Goal: Task Accomplishment & Management: Use online tool/utility

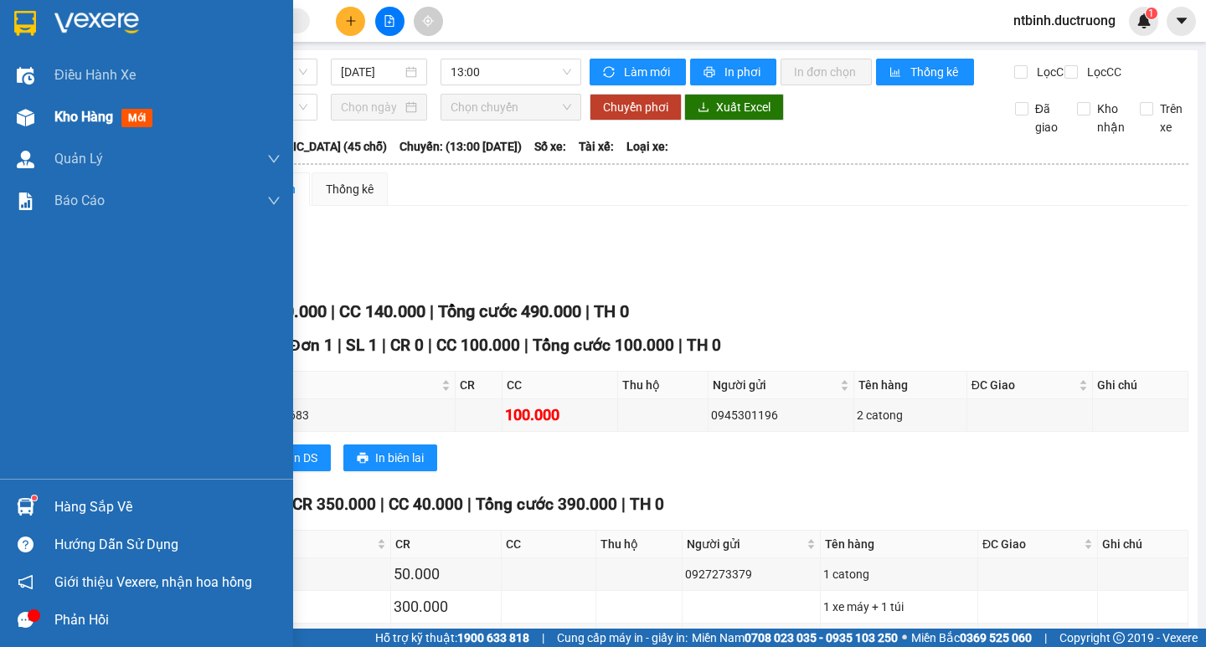
click at [34, 117] on div at bounding box center [25, 117] width 29 height 29
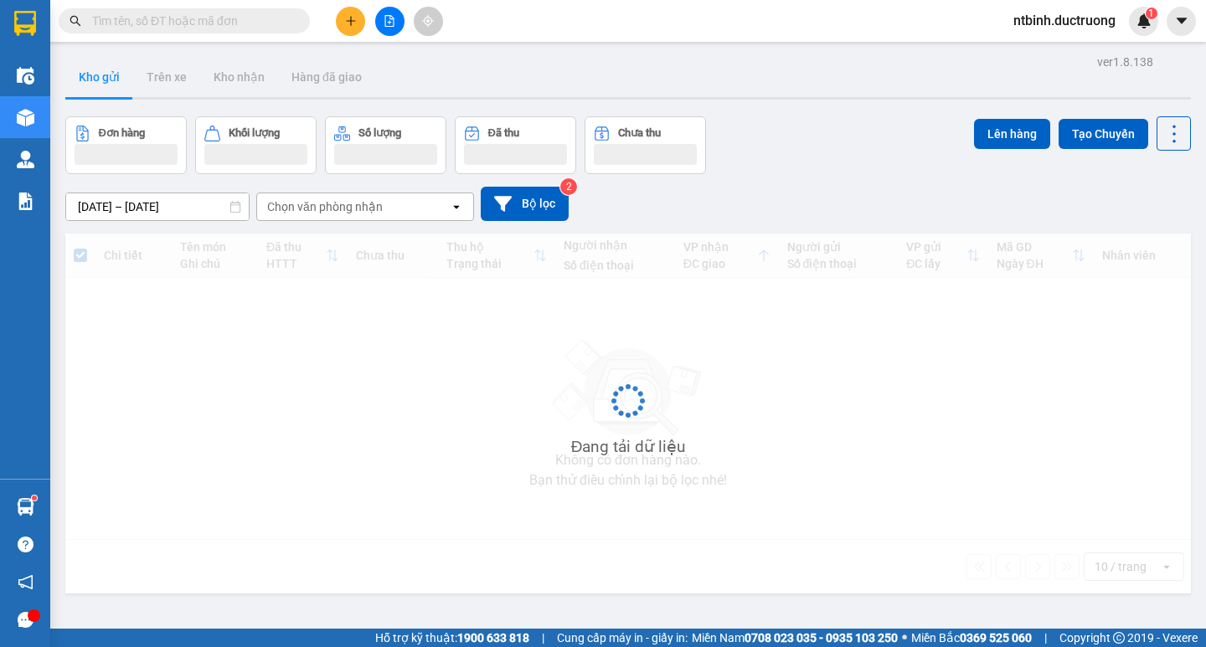
click at [356, 15] on icon "plus" at bounding box center [351, 21] width 12 height 12
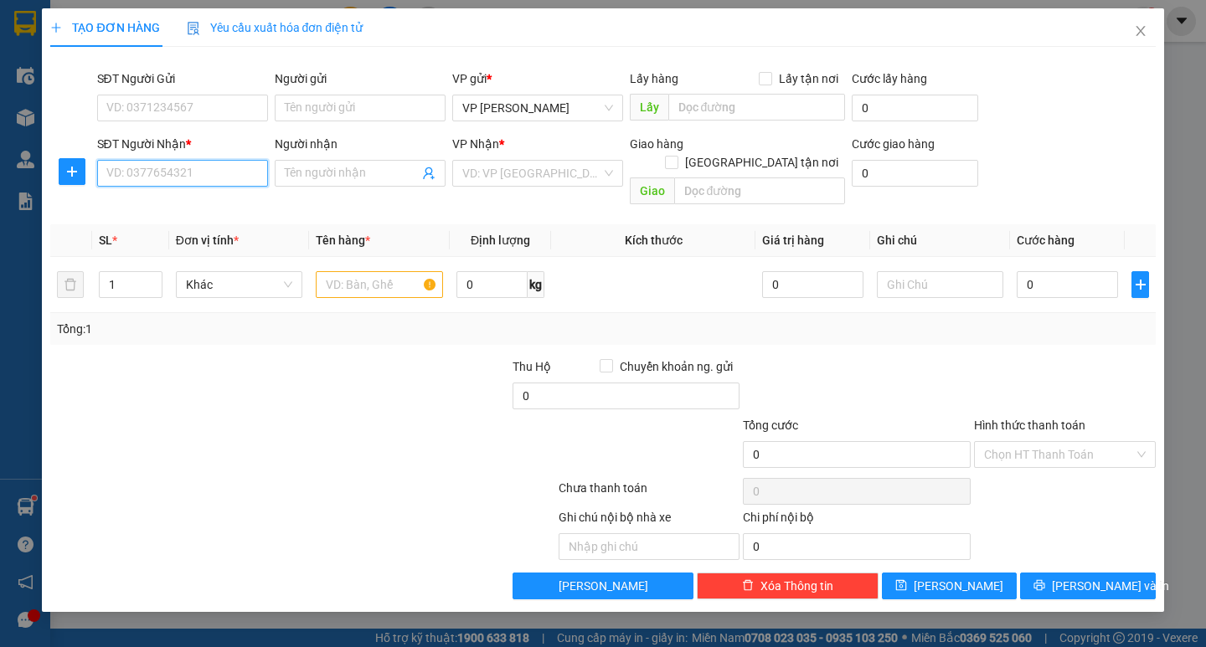
click at [179, 177] on input "SĐT Người Nhận *" at bounding box center [182, 173] width 171 height 27
click at [173, 207] on div "0936780369" at bounding box center [182, 207] width 151 height 18
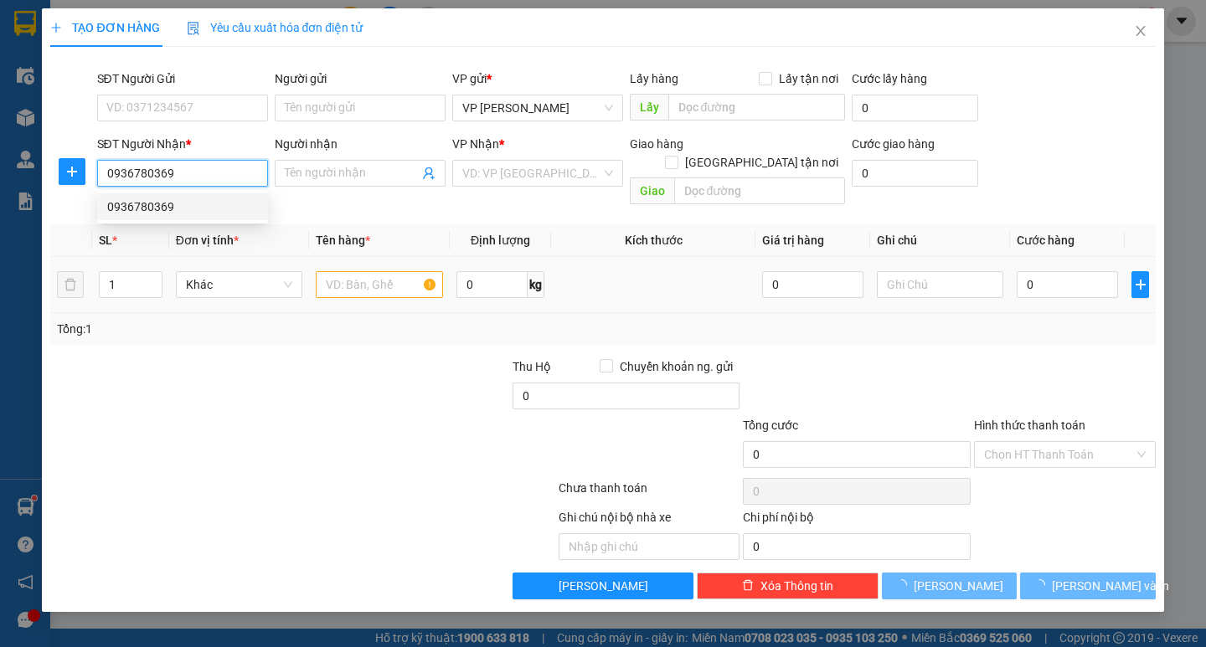
type input "0936780369"
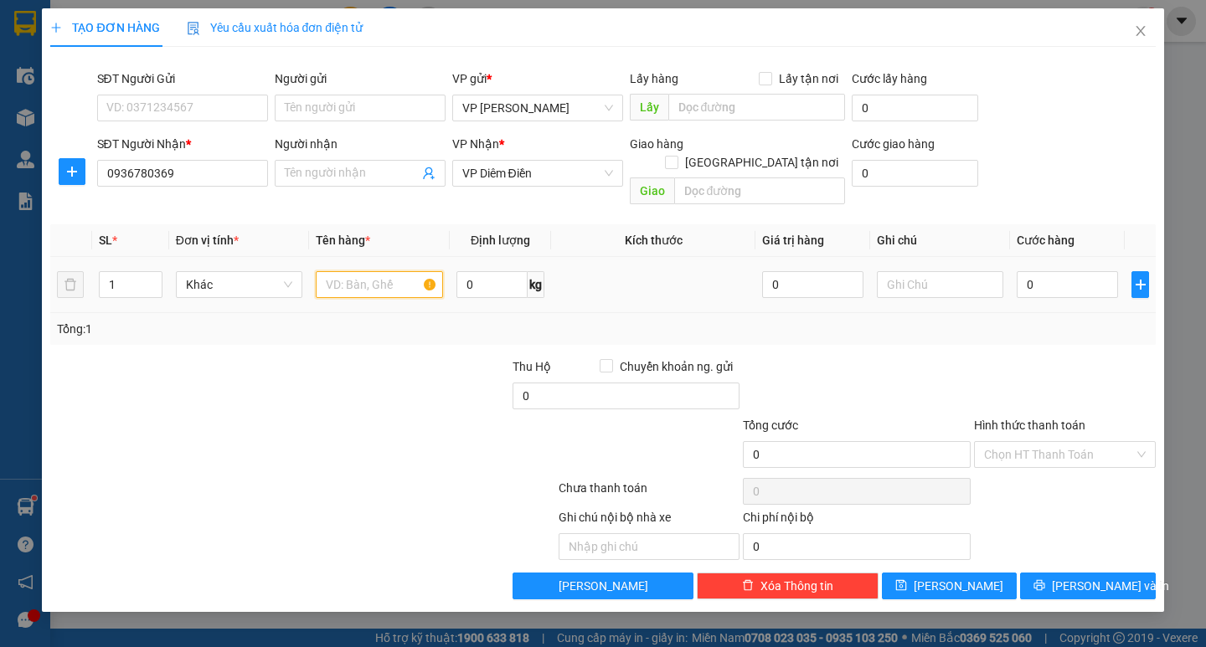
click at [365, 271] on input "text" at bounding box center [379, 284] width 126 height 27
type input "1 hộp"
click at [1050, 271] on input "0" at bounding box center [1067, 284] width 101 height 27
click at [1024, 271] on input "0" at bounding box center [1067, 284] width 101 height 27
type input "40"
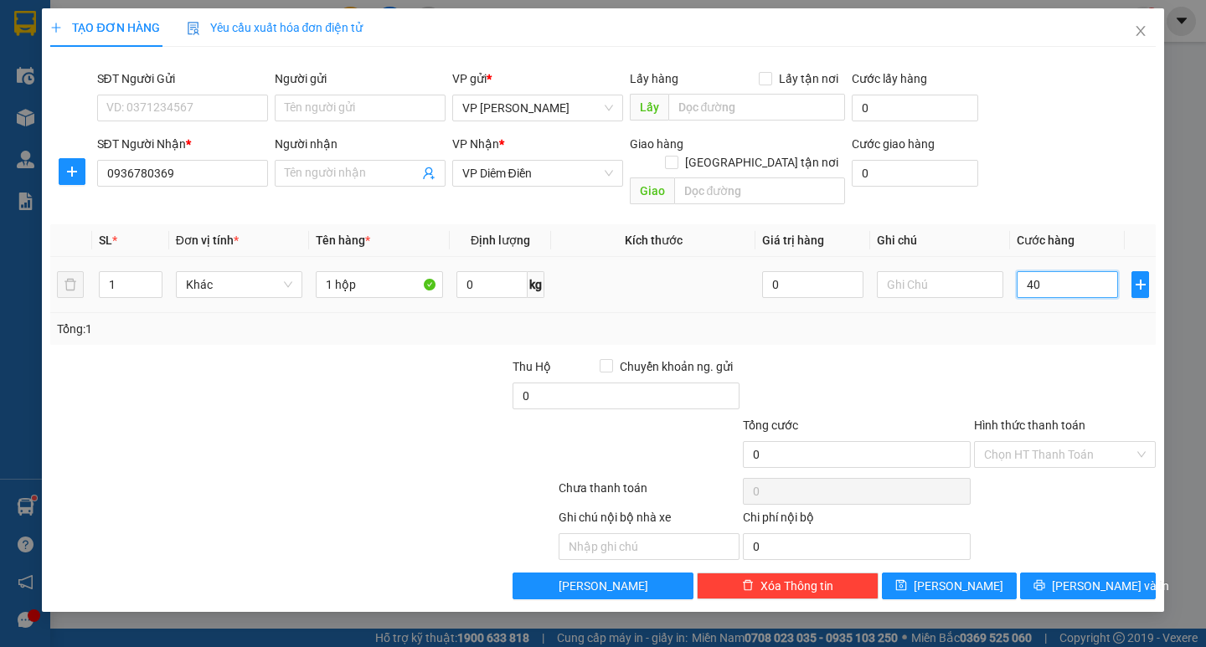
type input "40"
type input "0"
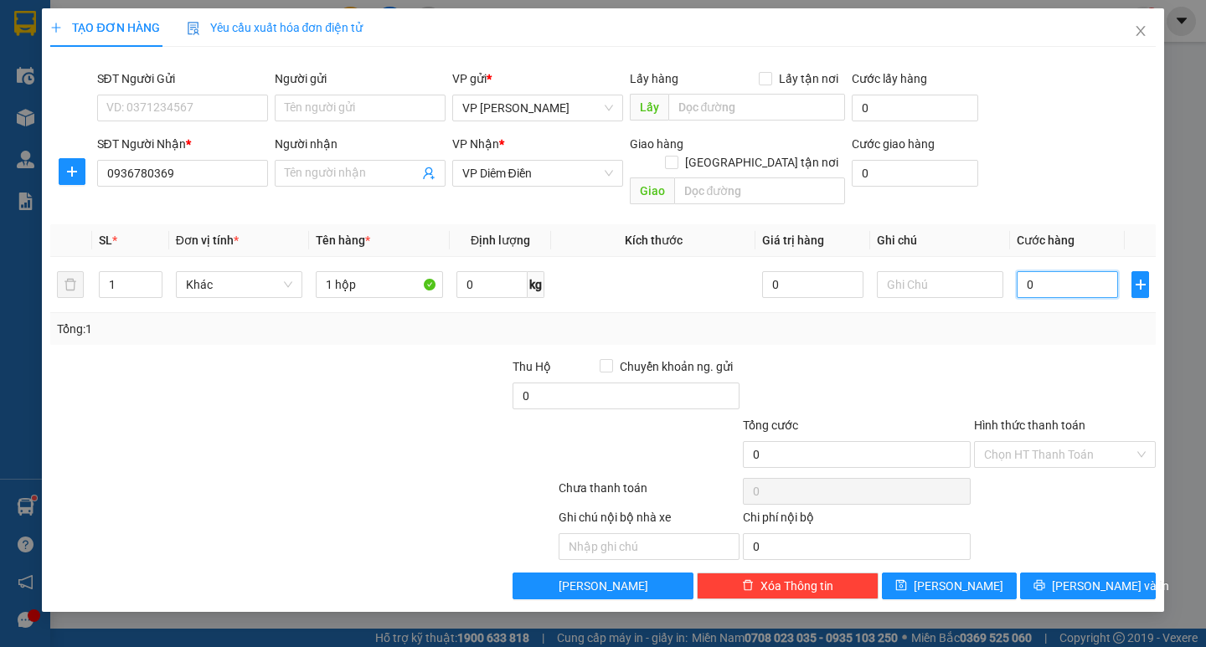
type input "50"
click at [1114, 577] on span "[PERSON_NAME] và In" at bounding box center [1110, 586] width 117 height 18
type input "50.000"
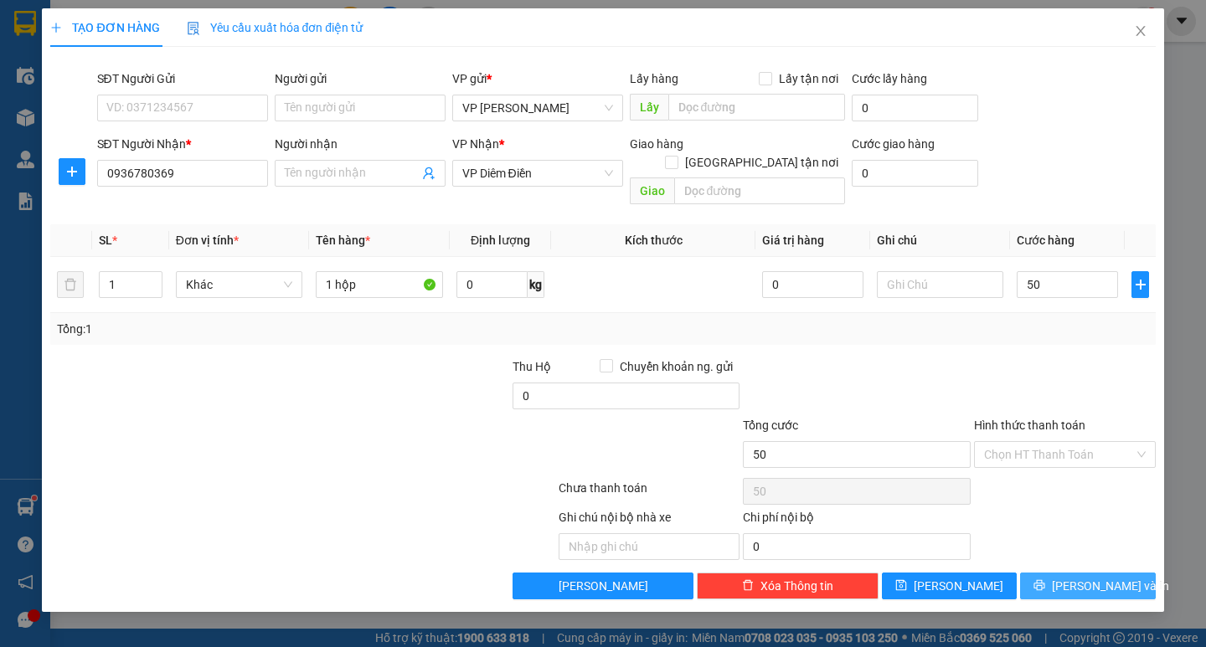
type input "50.000"
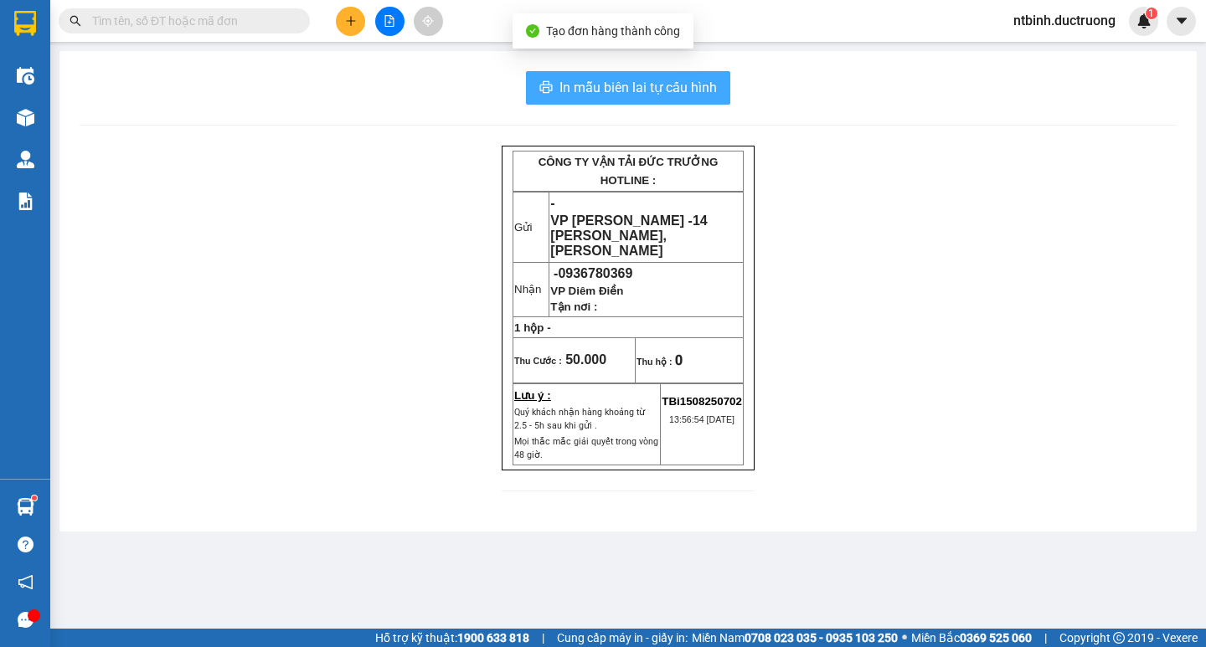
click at [592, 86] on span "In mẫu biên lai tự cấu hình" at bounding box center [637, 87] width 157 height 21
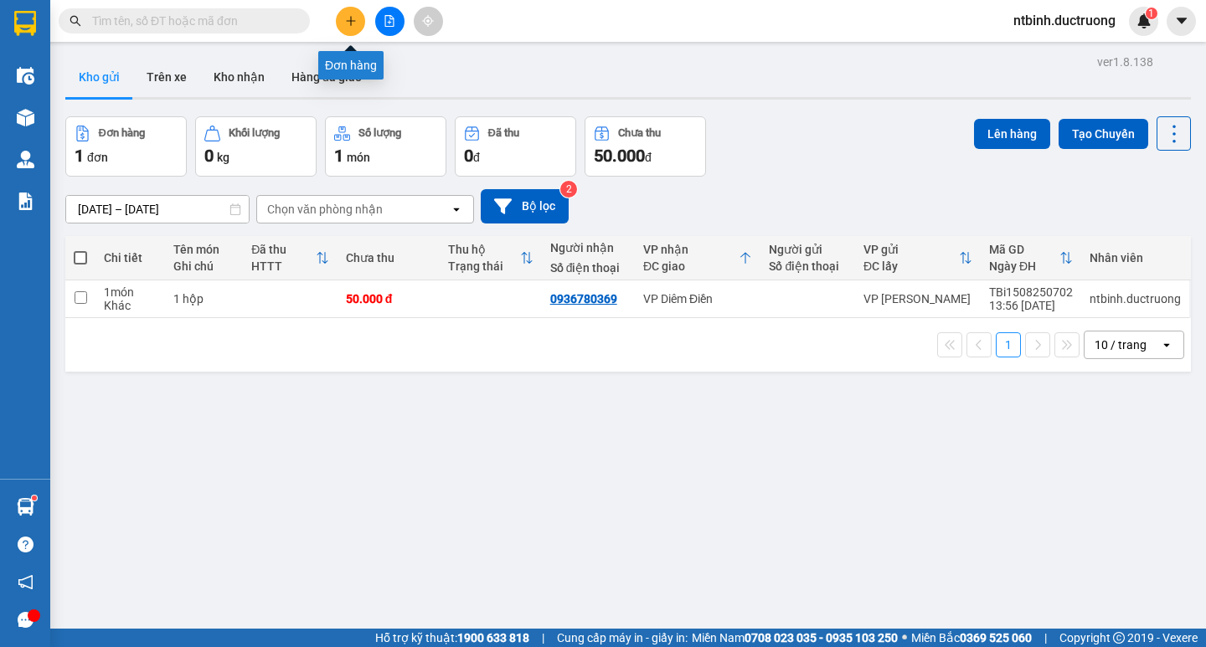
click at [359, 7] on div at bounding box center [390, 21] width 126 height 29
click at [363, 2] on div "Kết quả tìm kiếm ( 0 ) Bộ lọc No Data ntbinh.ductruong 1" at bounding box center [603, 21] width 1206 height 42
click at [353, 28] on button at bounding box center [350, 21] width 29 height 29
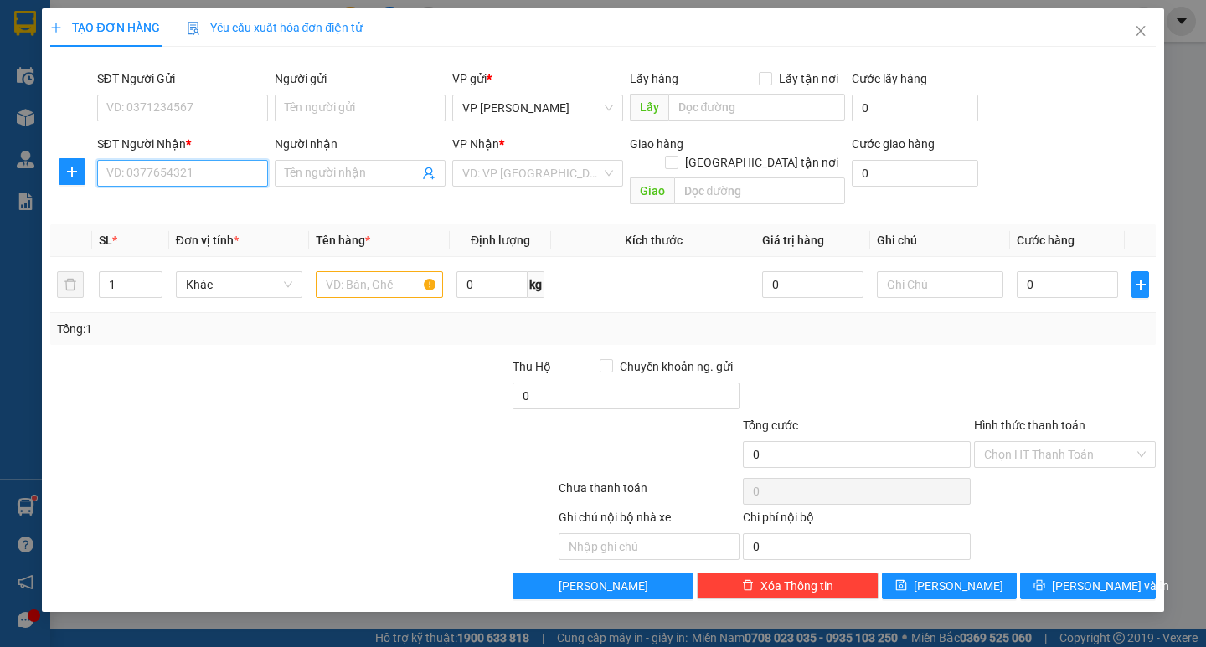
click at [245, 173] on input "SĐT Người Nhận *" at bounding box center [182, 173] width 171 height 27
click at [177, 203] on div "0969444522" at bounding box center [182, 207] width 151 height 18
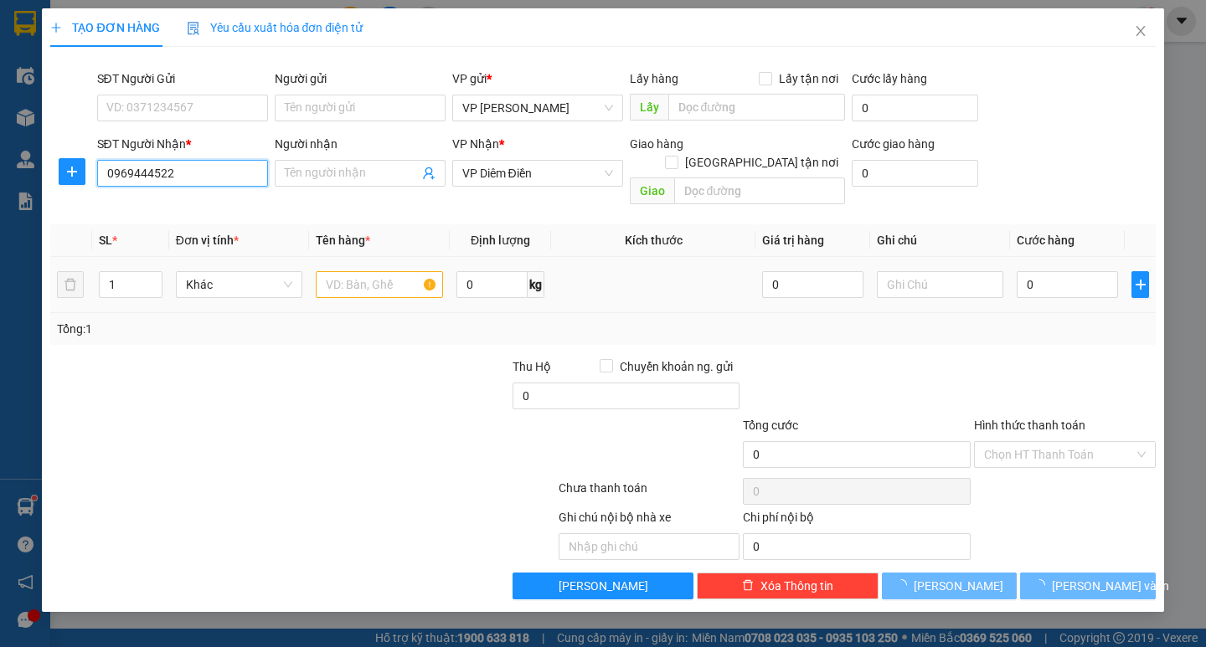
type input "0969444522"
click at [351, 271] on input "text" at bounding box center [379, 284] width 126 height 27
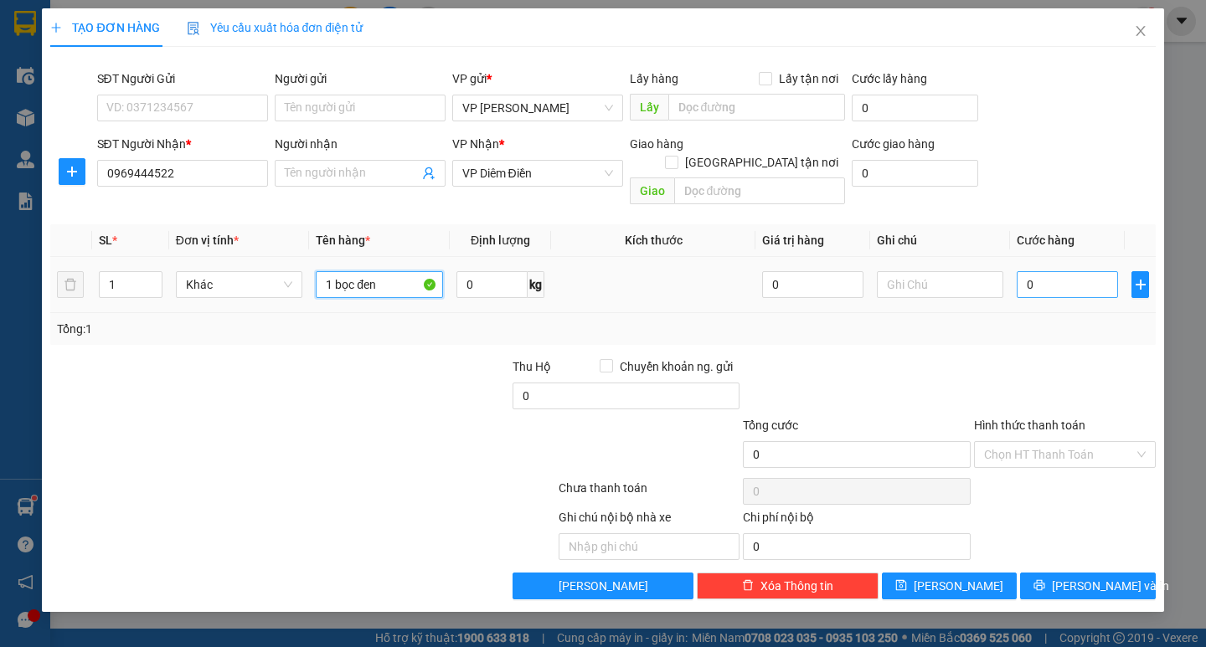
type input "1 bọc đen"
click at [1053, 273] on input "0" at bounding box center [1067, 284] width 101 height 27
click at [1028, 273] on input "0" at bounding box center [1067, 284] width 101 height 27
type input "50"
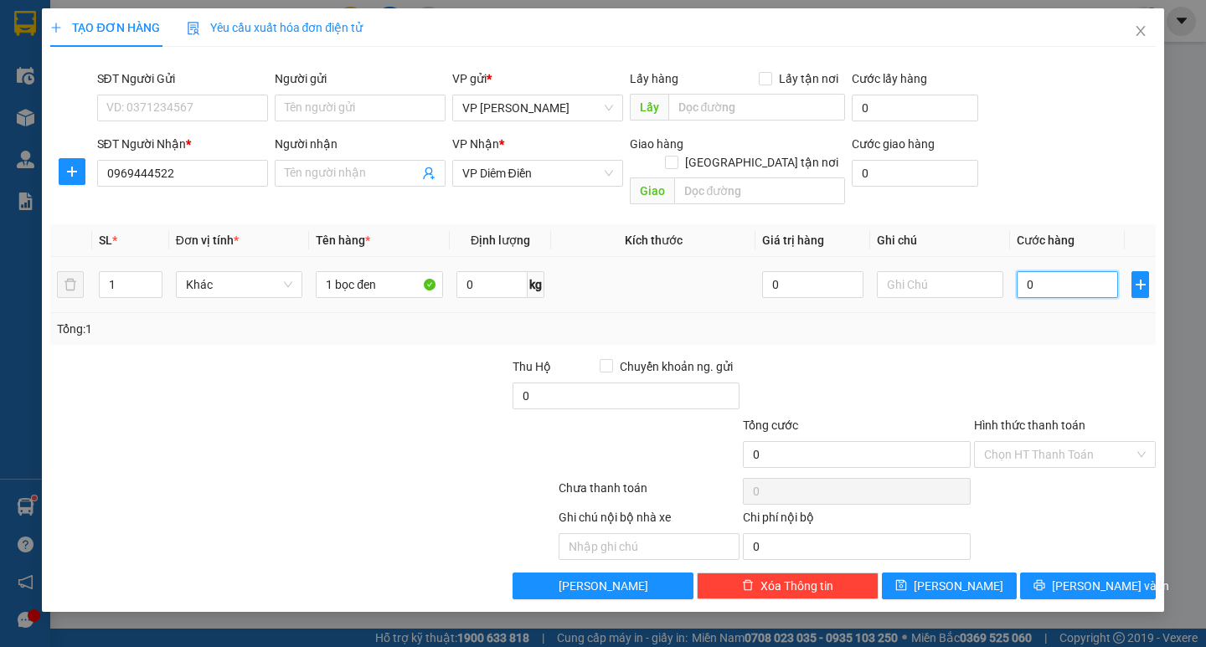
type input "50"
click at [1035, 320] on div "Tổng: 1" at bounding box center [602, 329] width 1091 height 18
type input "50.000"
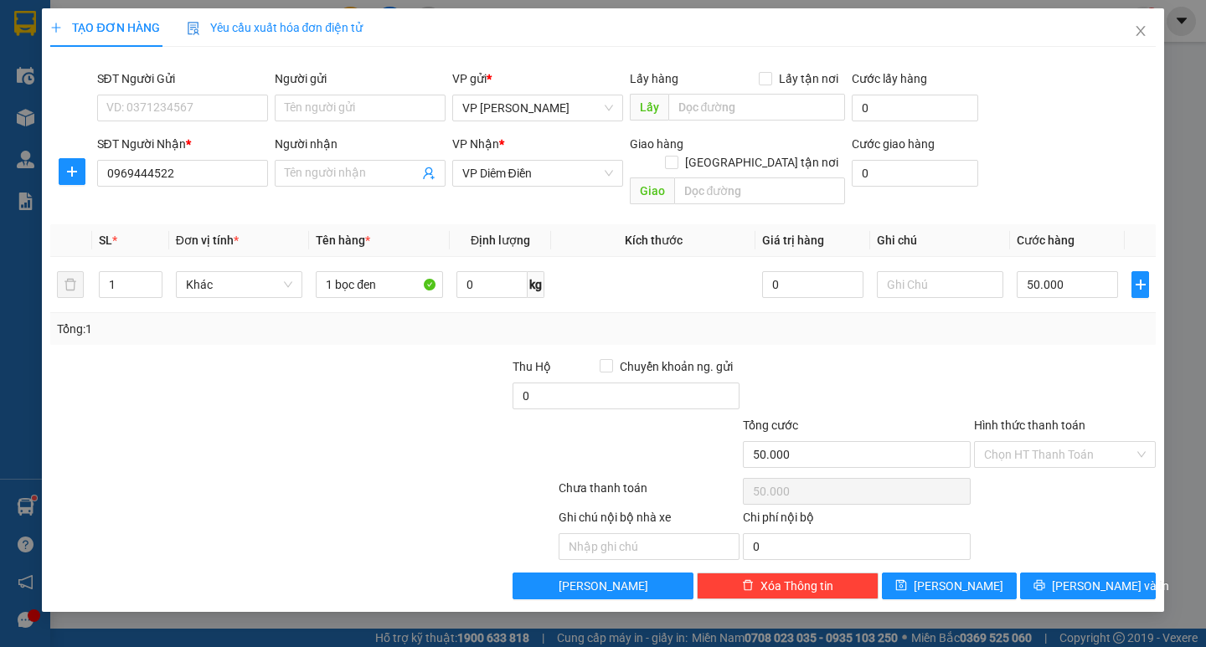
click at [1083, 552] on div "Transit Pickup Surcharge Ids Transit Deliver Surcharge Ids Transit Deliver Surc…" at bounding box center [602, 329] width 1105 height 539
click at [1083, 577] on span "[PERSON_NAME] và In" at bounding box center [1110, 586] width 117 height 18
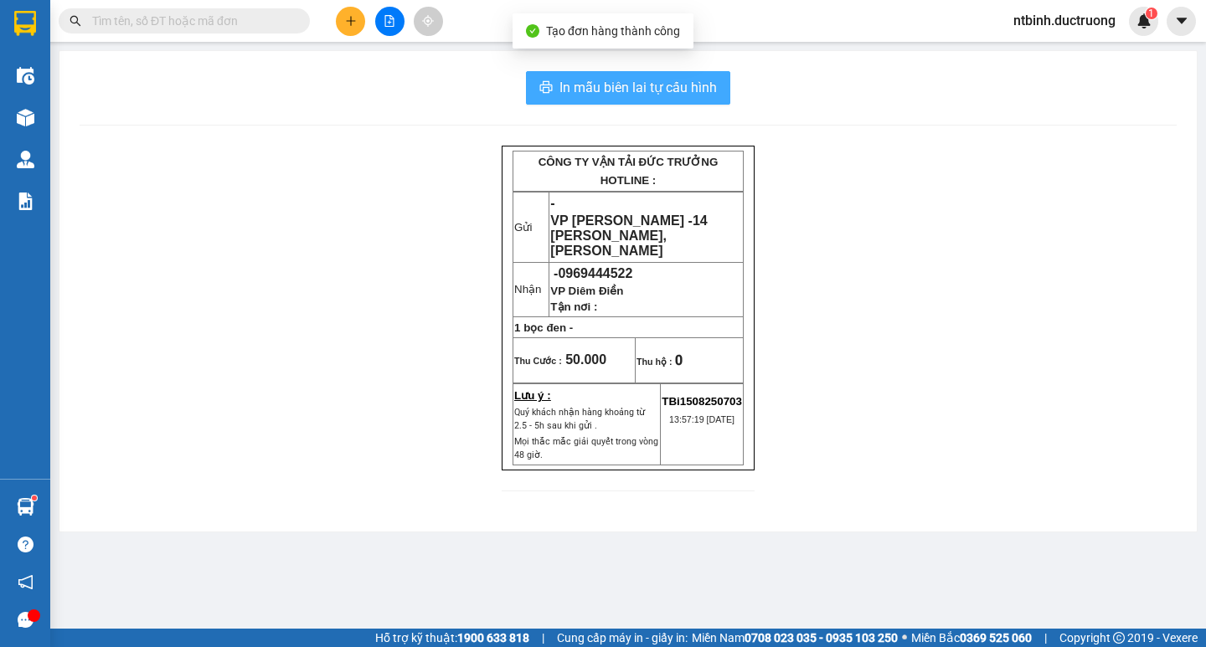
click at [612, 92] on span "In mẫu biên lai tự cấu hình" at bounding box center [637, 87] width 157 height 21
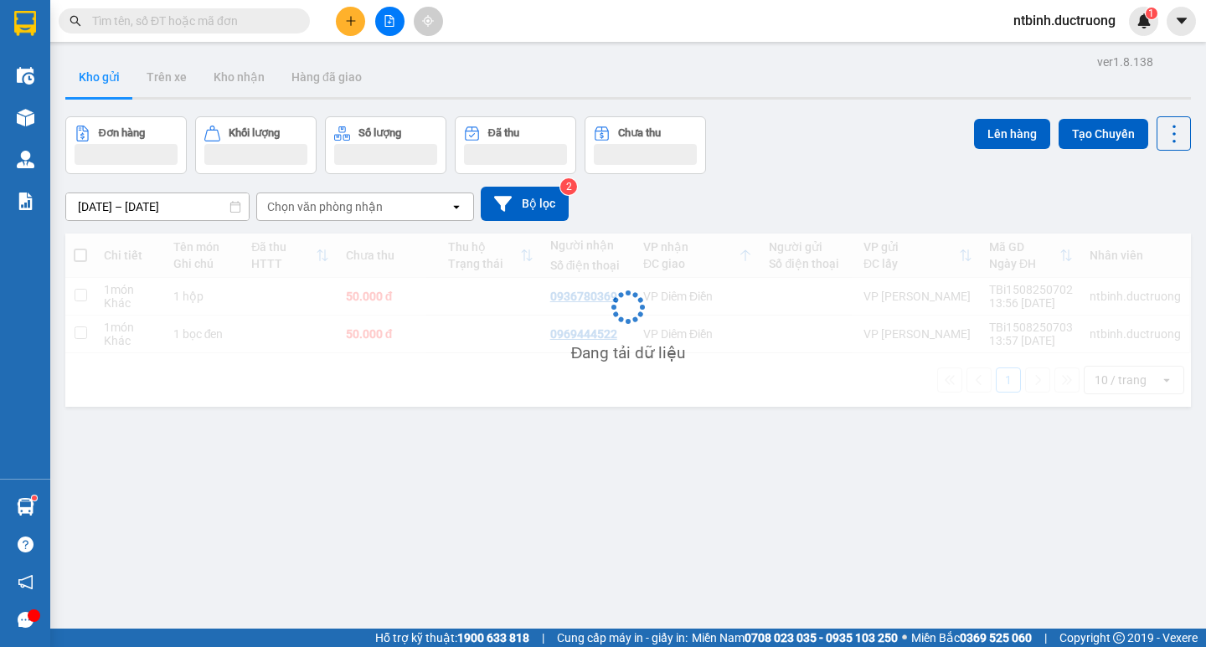
click at [341, 20] on button at bounding box center [350, 21] width 29 height 29
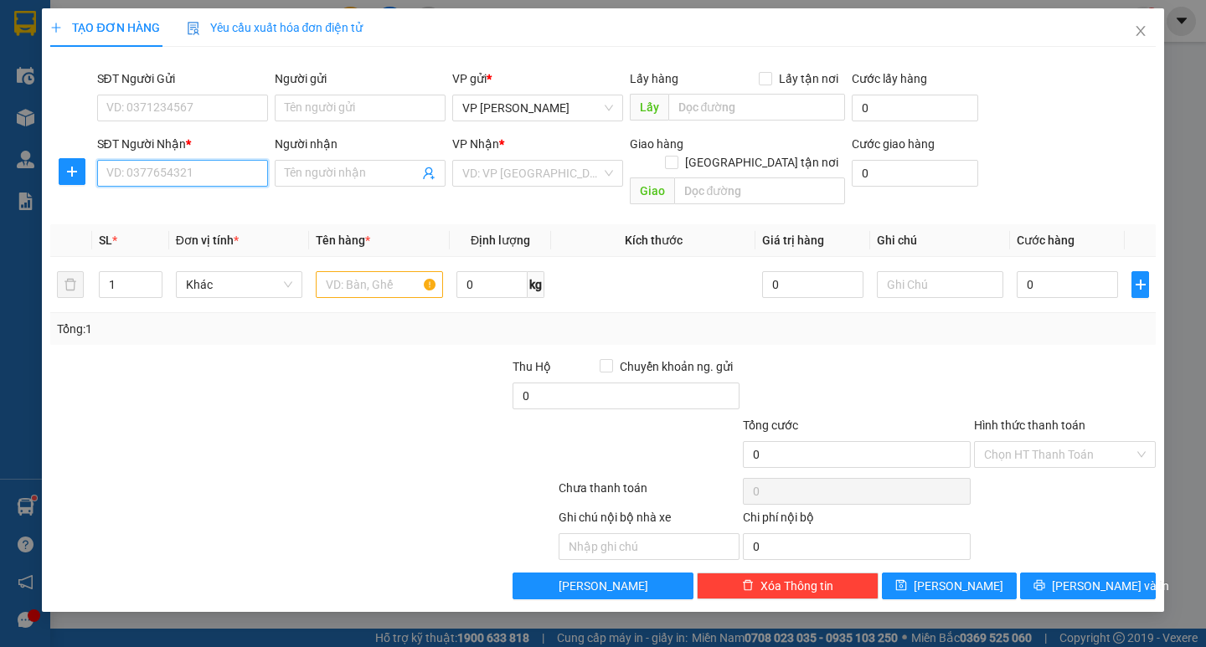
click at [192, 178] on input "SĐT Người Nhận *" at bounding box center [182, 173] width 171 height 27
click at [205, 210] on div "0327995199" at bounding box center [182, 207] width 151 height 18
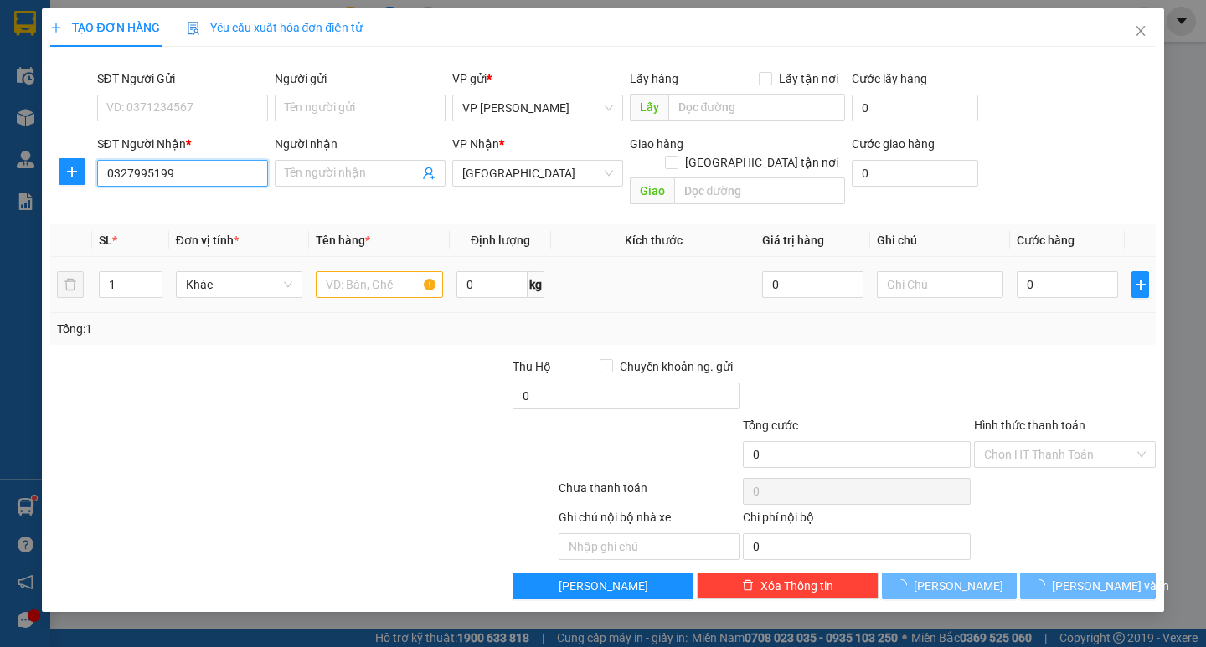
type input "0327995199"
click at [343, 271] on input "text" at bounding box center [379, 284] width 126 height 27
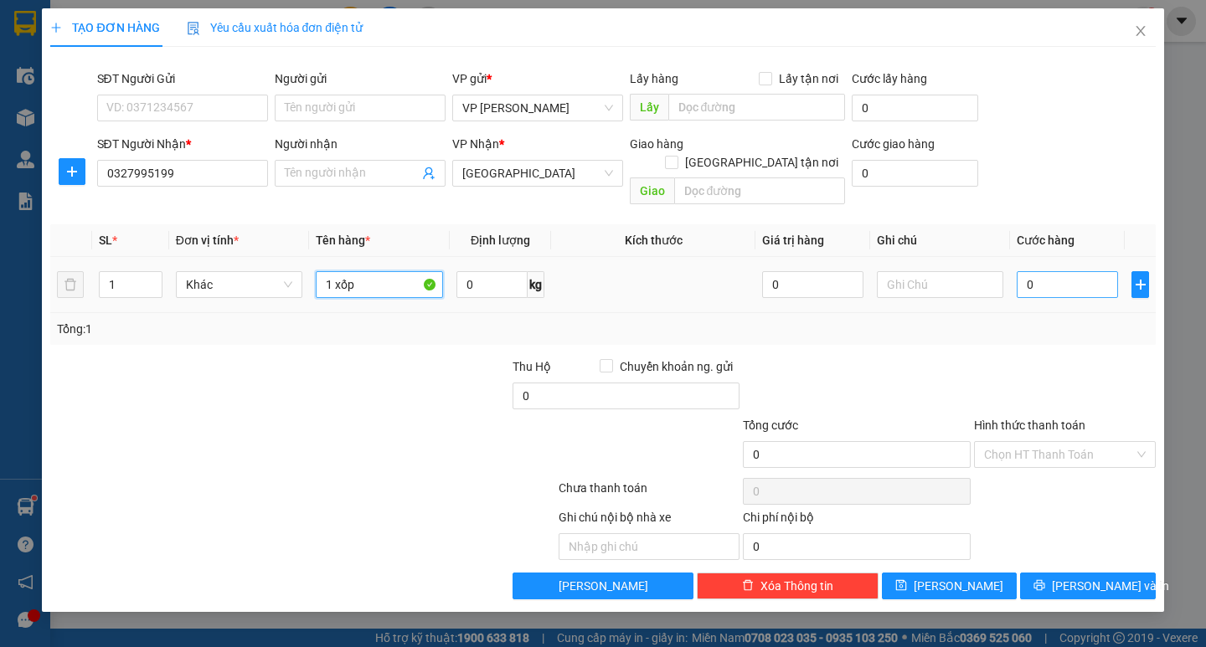
type input "1 xốp"
click at [1023, 271] on input "0" at bounding box center [1067, 284] width 101 height 27
click at [1014, 271] on td "0" at bounding box center [1067, 285] width 115 height 56
click at [1049, 271] on input "0" at bounding box center [1067, 284] width 101 height 27
click at [1023, 272] on input "0" at bounding box center [1067, 284] width 101 height 27
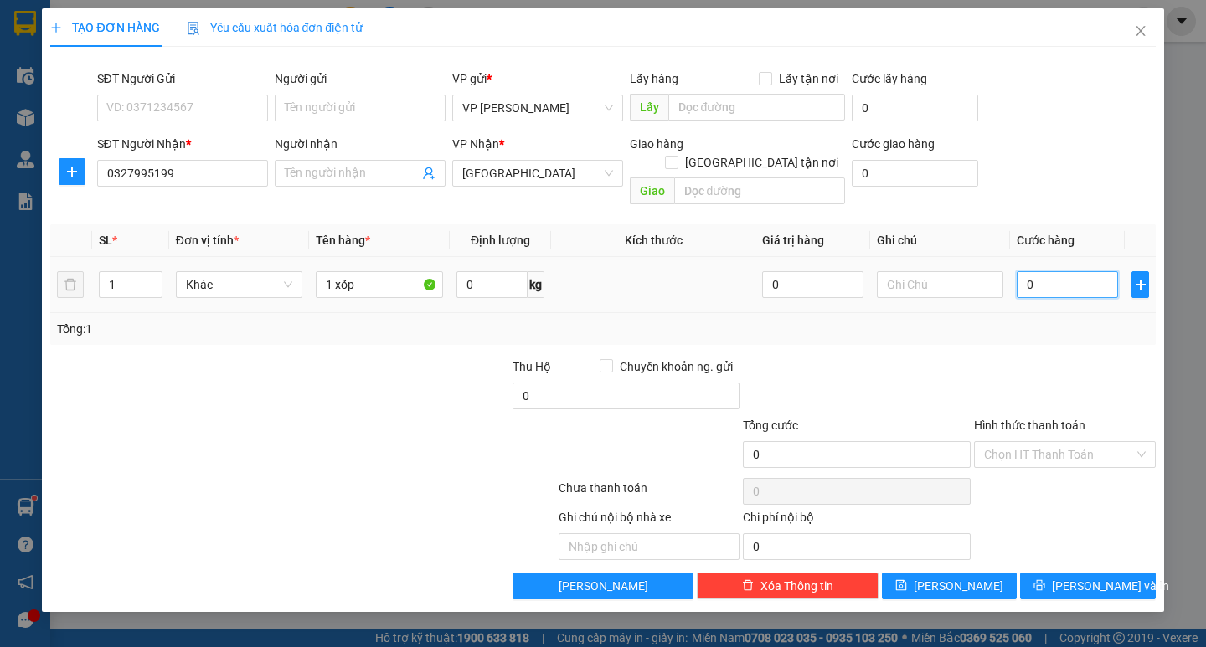
type input "50"
click at [1044, 329] on div "Transit Pickup Surcharge Ids Transit Deliver Surcharge Ids Transit Deliver Surc…" at bounding box center [602, 329] width 1105 height 539
type input "50.000"
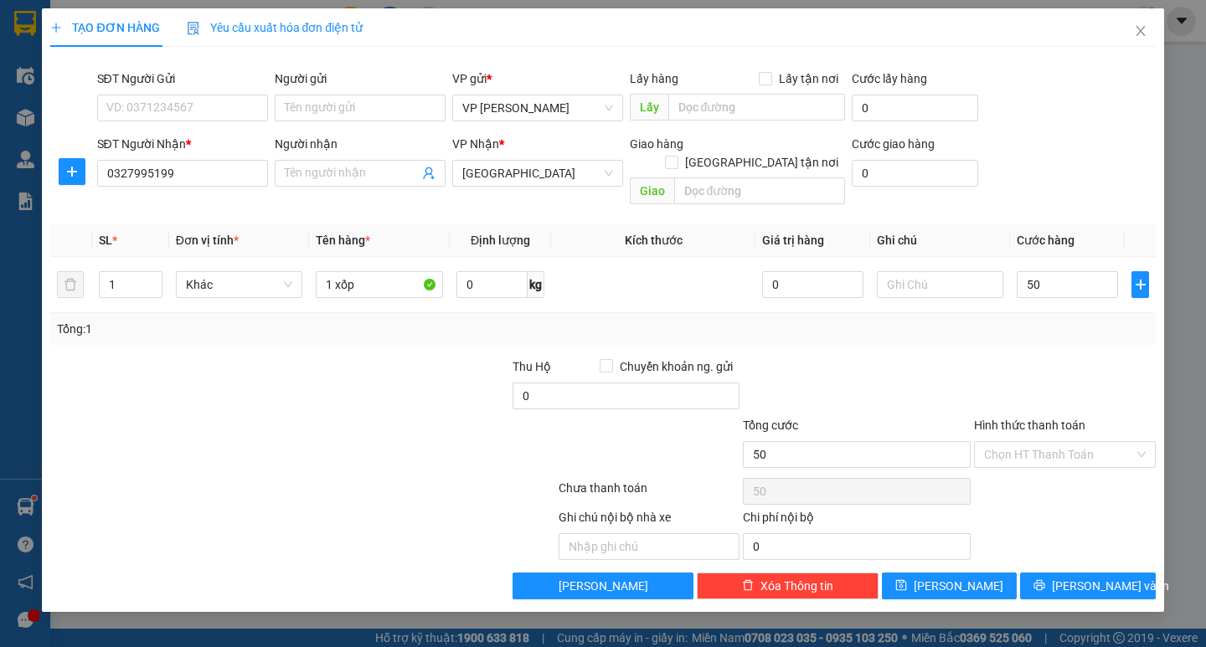
type input "50.000"
click at [1090, 577] on span "[PERSON_NAME] và In" at bounding box center [1110, 586] width 117 height 18
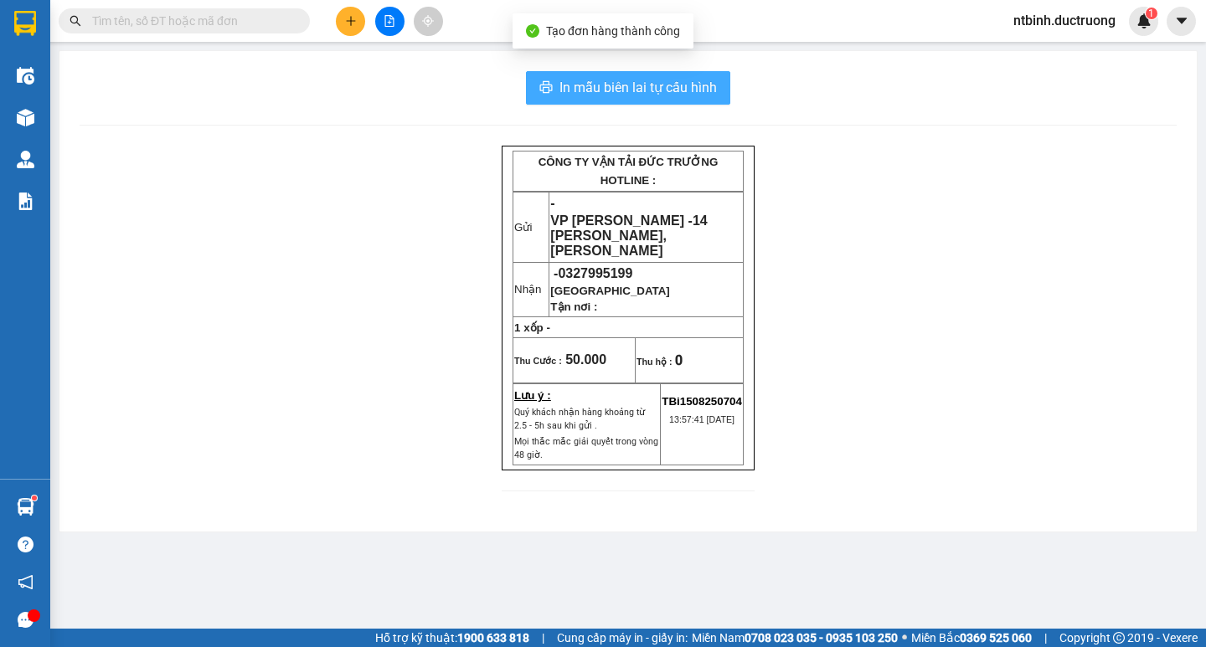
click at [691, 95] on span "In mẫu biên lai tự cấu hình" at bounding box center [637, 87] width 157 height 21
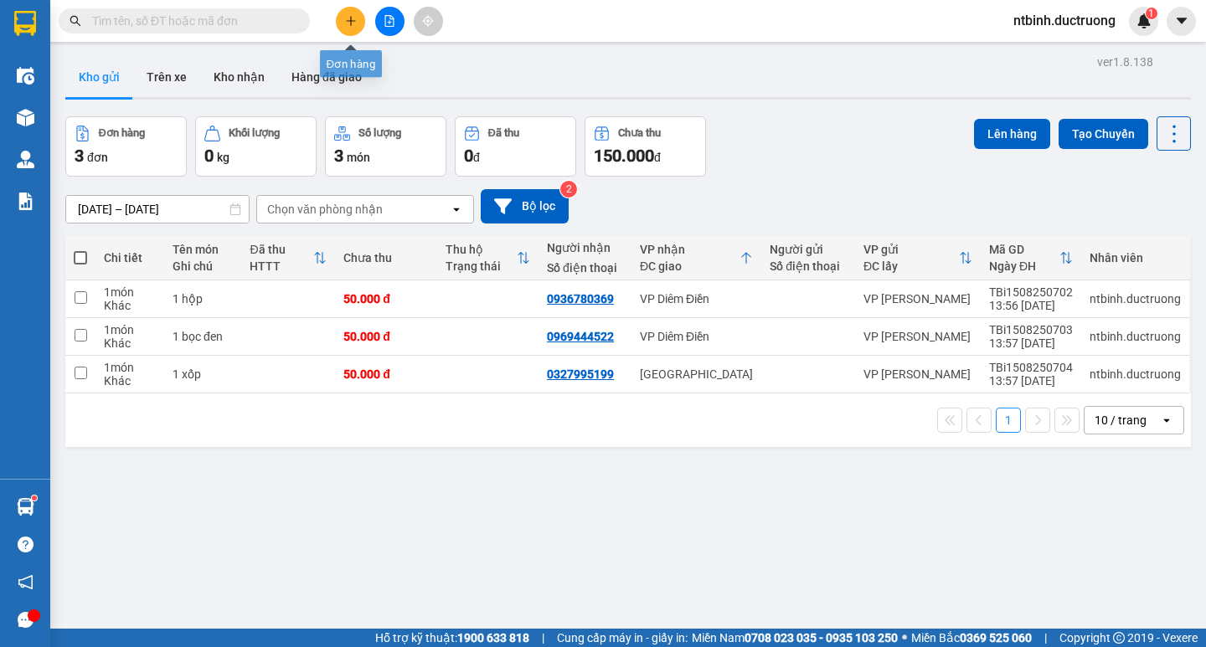
click at [346, 22] on icon "plus" at bounding box center [351, 21] width 12 height 12
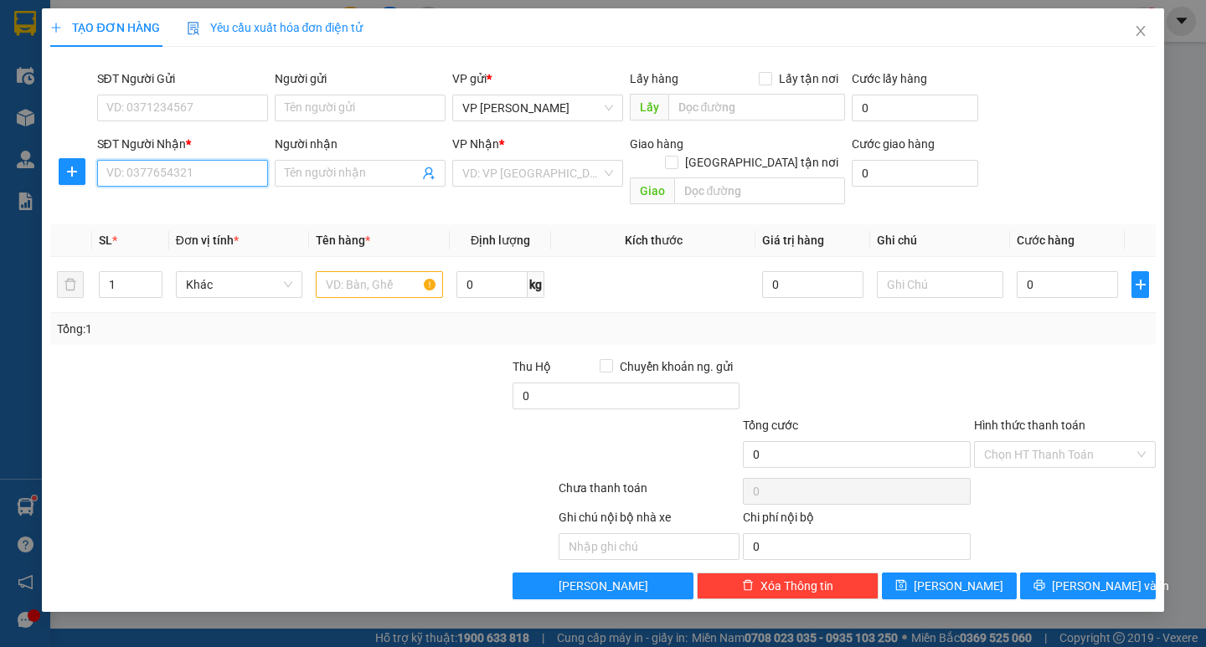
click at [173, 175] on input "SĐT Người Nhận *" at bounding box center [182, 173] width 171 height 27
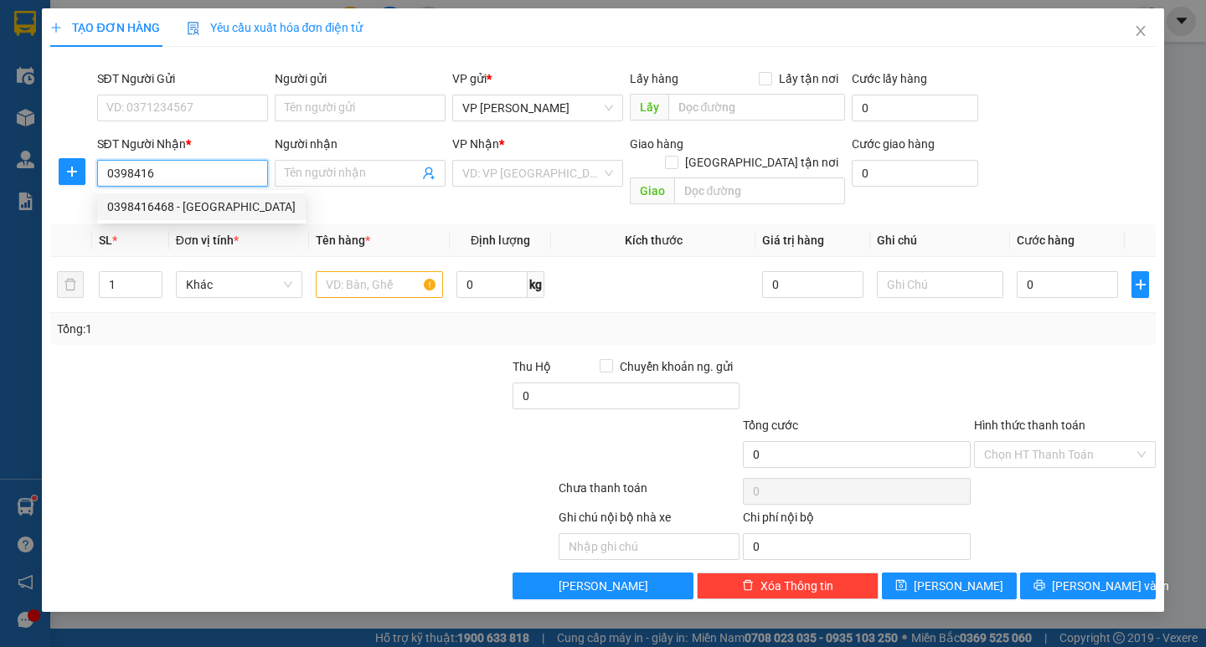
click at [185, 209] on div "0398416468 - [GEOGRAPHIC_DATA]" at bounding box center [201, 207] width 188 height 18
type input "0398416468"
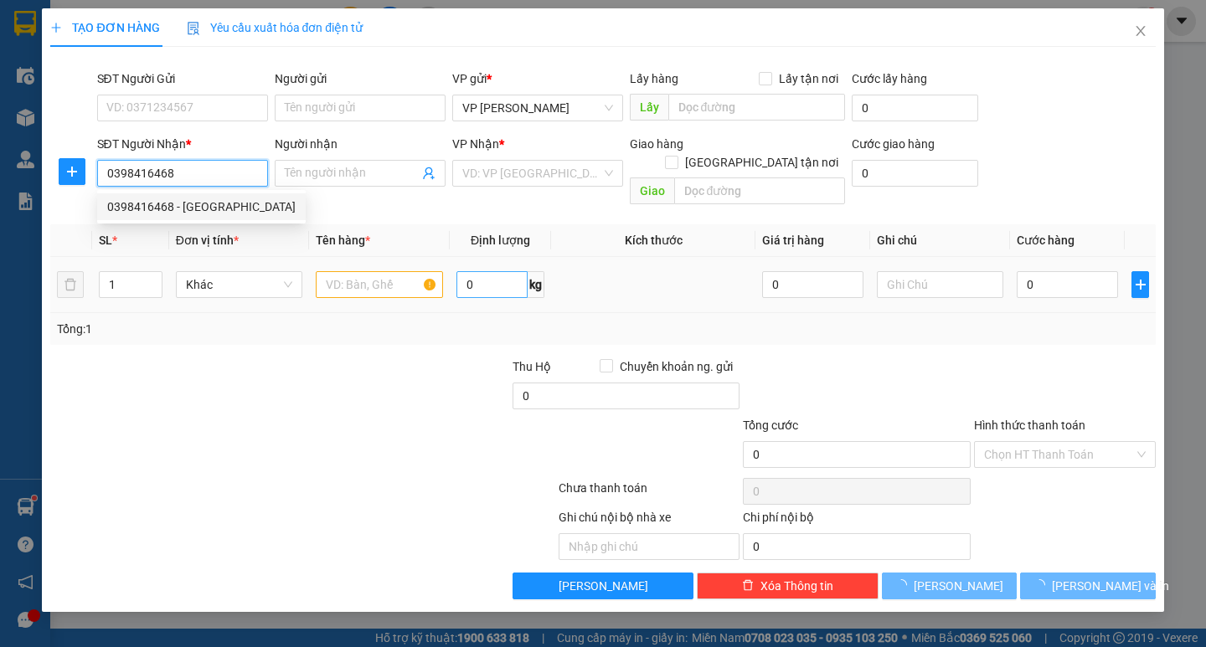
type input "thụy sơn [GEOGRAPHIC_DATA]"
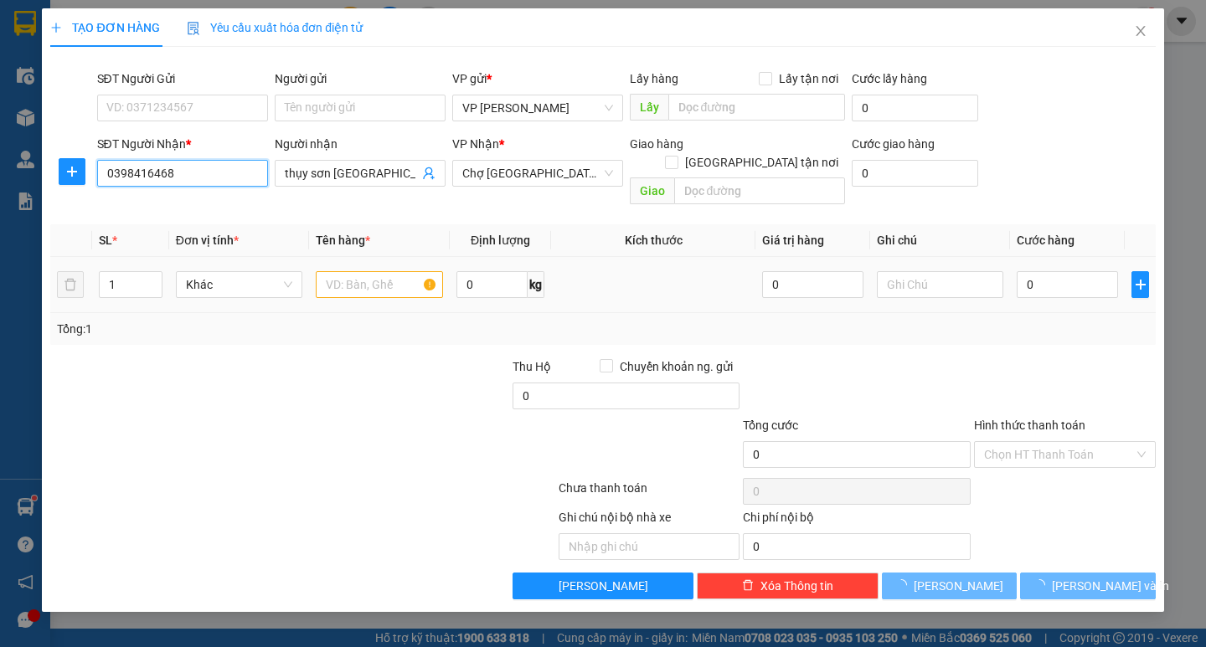
type input "0398416468"
click at [372, 271] on input "text" at bounding box center [379, 284] width 126 height 27
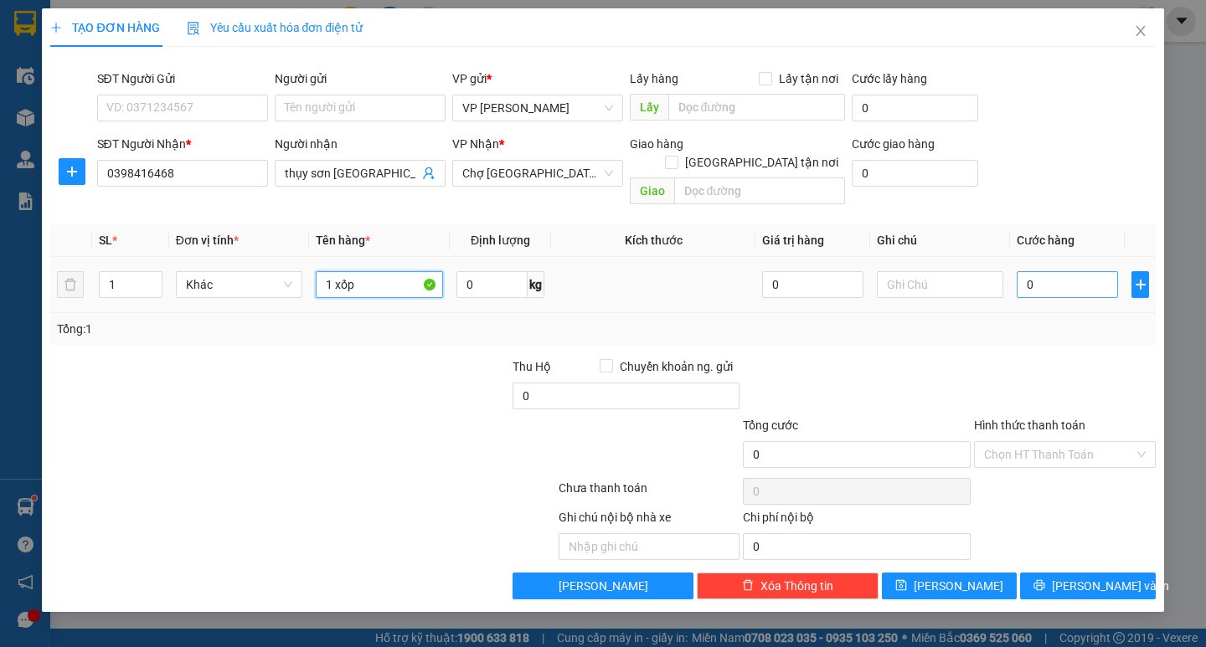
type input "1 xốp"
click at [1055, 271] on input "0" at bounding box center [1067, 284] width 101 height 27
click at [1030, 276] on input "0" at bounding box center [1067, 284] width 101 height 27
type input "5"
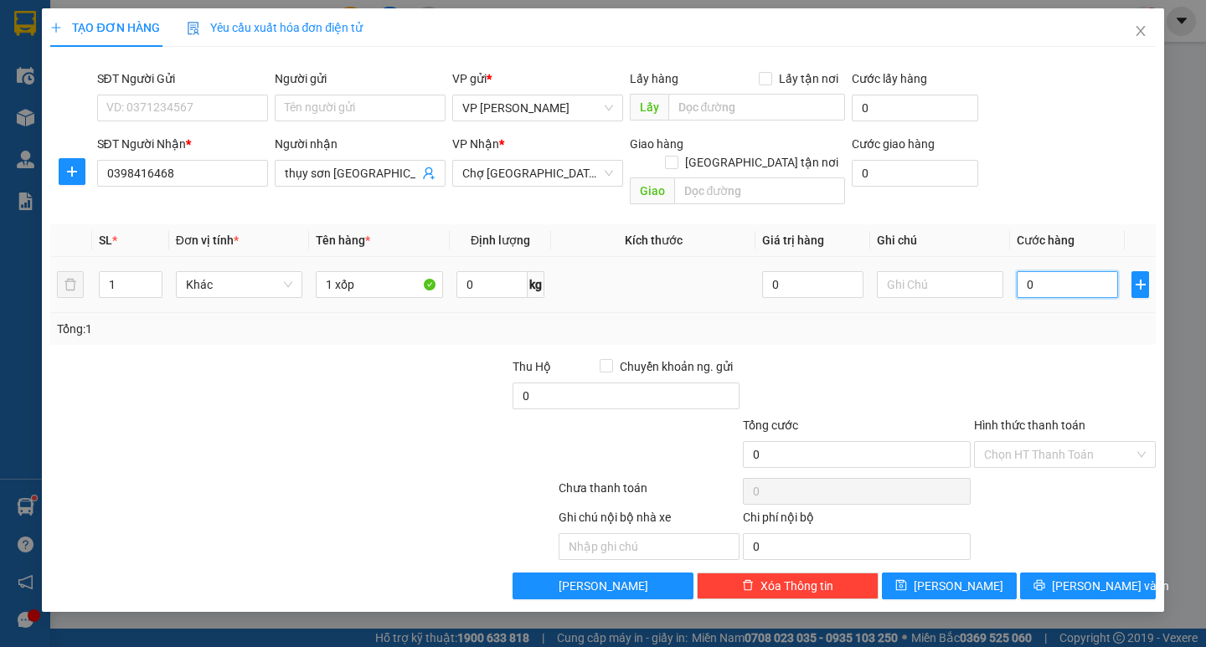
type input "5"
click at [1036, 293] on td "05" at bounding box center [1067, 285] width 115 height 56
type input "5.000"
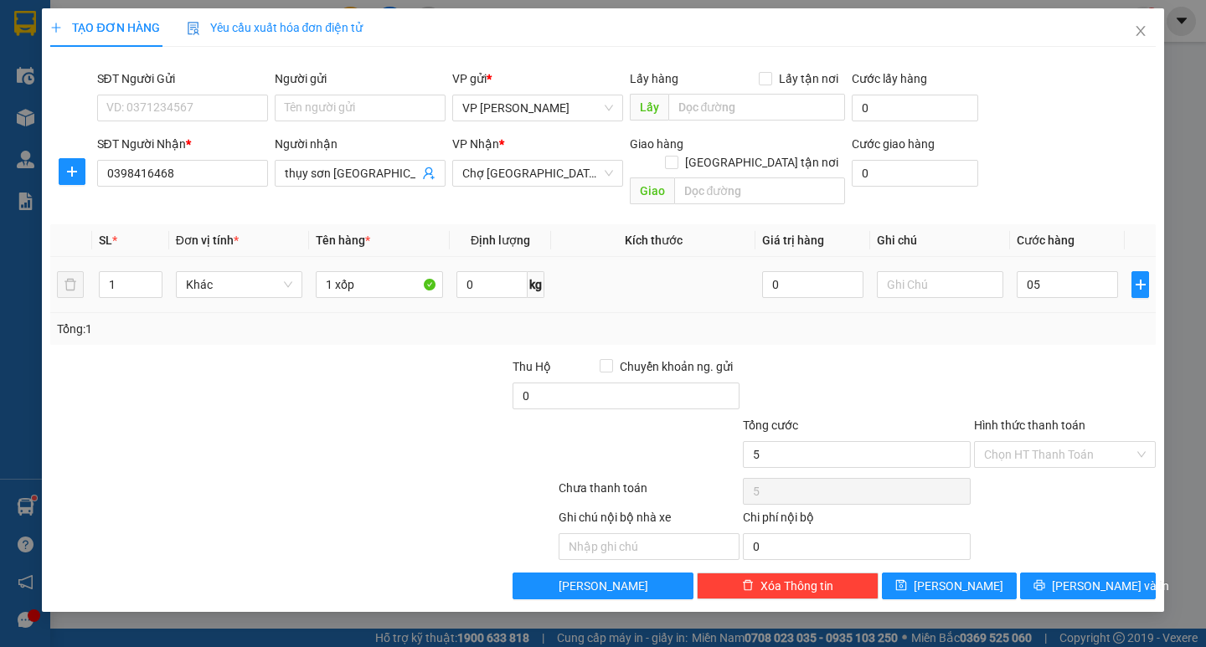
type input "5.000"
click at [1061, 271] on input "5.000" at bounding box center [1067, 284] width 101 height 27
type input "0"
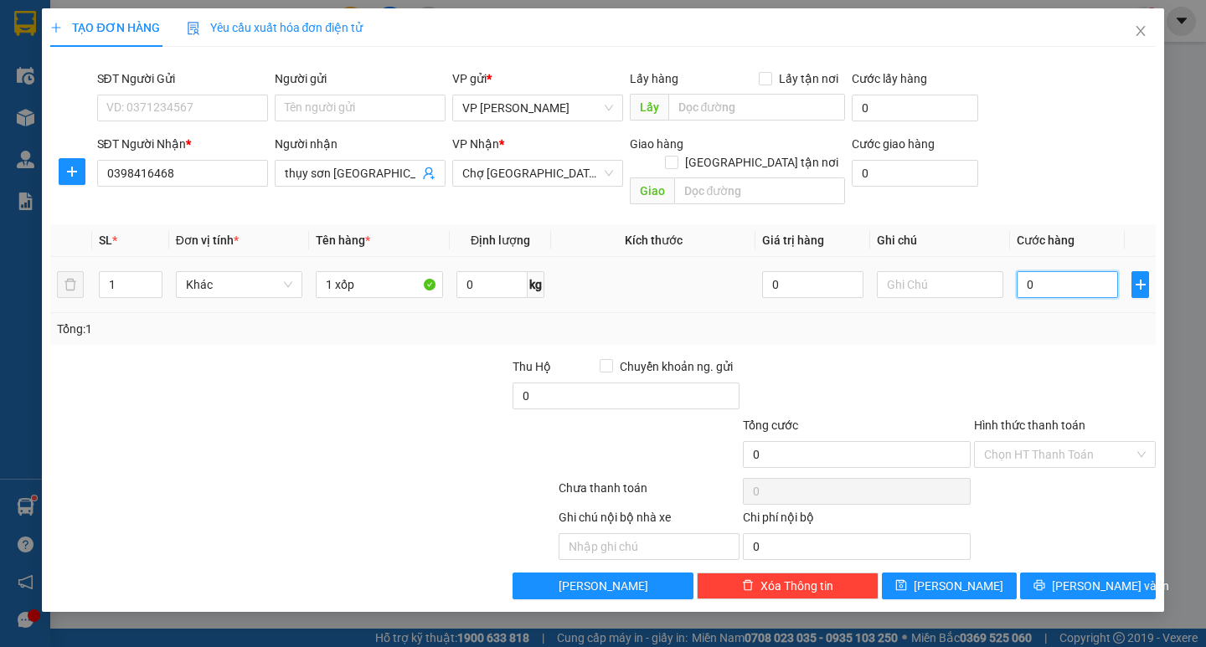
click at [1023, 271] on input "0" at bounding box center [1067, 284] width 101 height 27
type input "50"
click at [1055, 358] on div at bounding box center [1064, 387] width 185 height 59
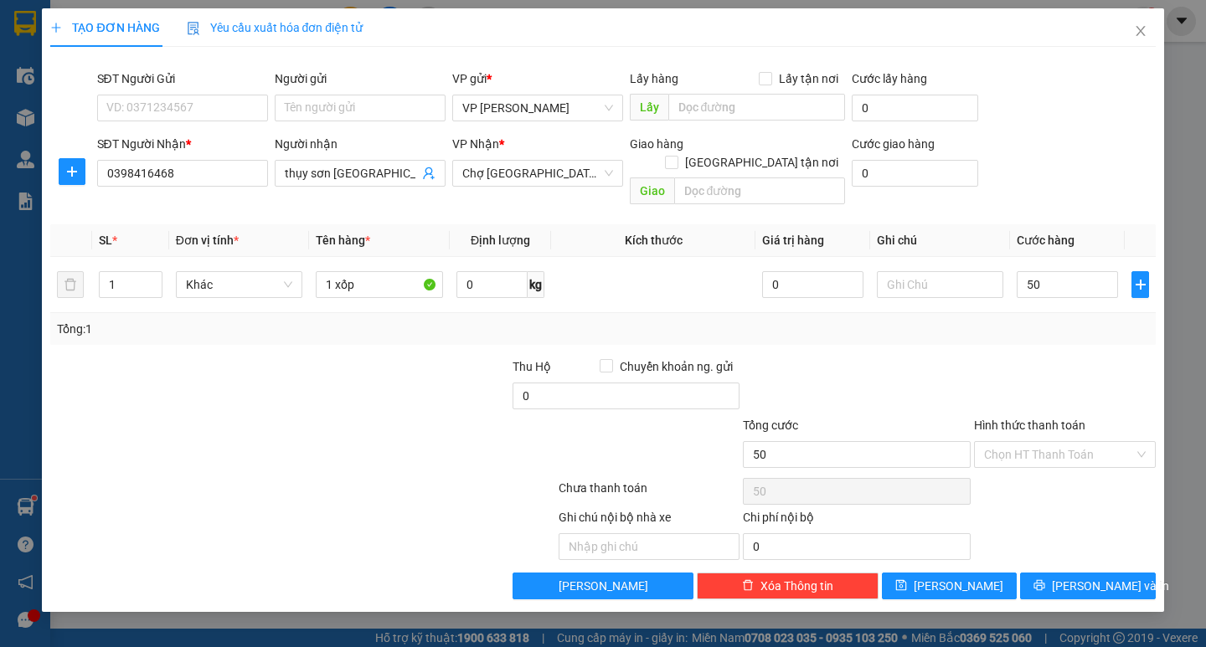
type input "50.000"
click at [1106, 577] on span "[PERSON_NAME] và In" at bounding box center [1110, 586] width 117 height 18
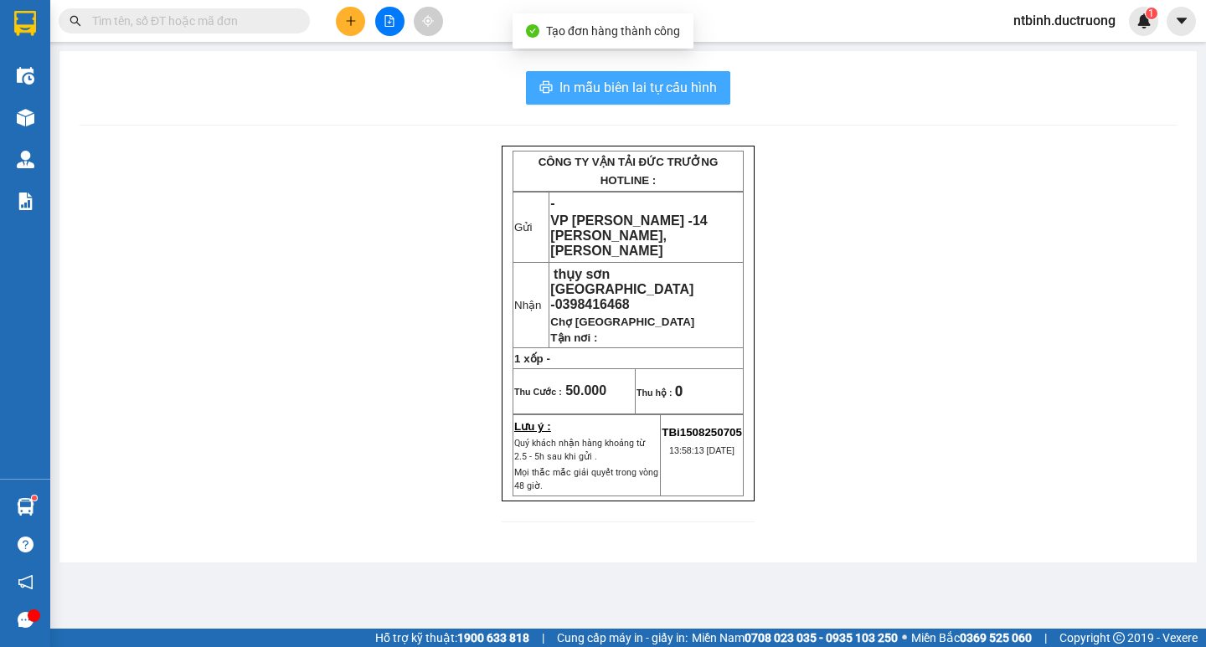
click at [563, 81] on span "In mẫu biên lai tự cấu hình" at bounding box center [637, 87] width 157 height 21
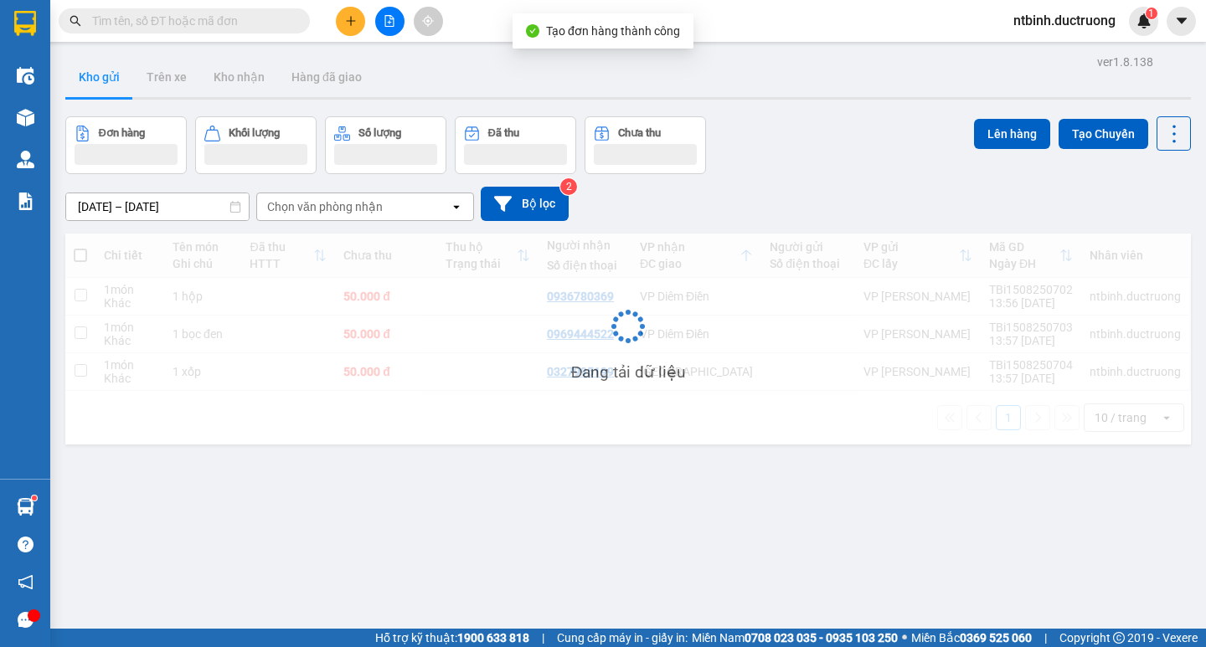
click at [351, 13] on button at bounding box center [350, 21] width 29 height 29
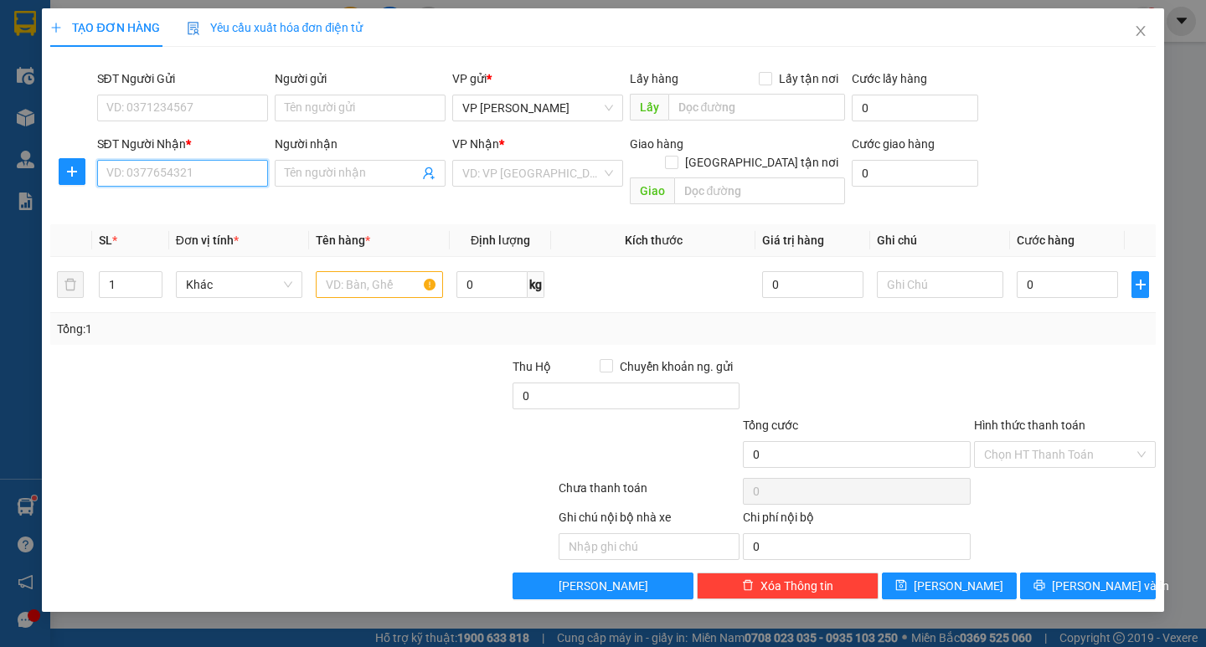
click at [196, 163] on input "SĐT Người Nhận *" at bounding box center [182, 173] width 171 height 27
click at [185, 212] on div "0344486311 - hằng ngã 3 kì đồng" at bounding box center [194, 207] width 175 height 18
type input "0344486311"
type input "hằng ngã 3 kì đồng"
type input "0344486311"
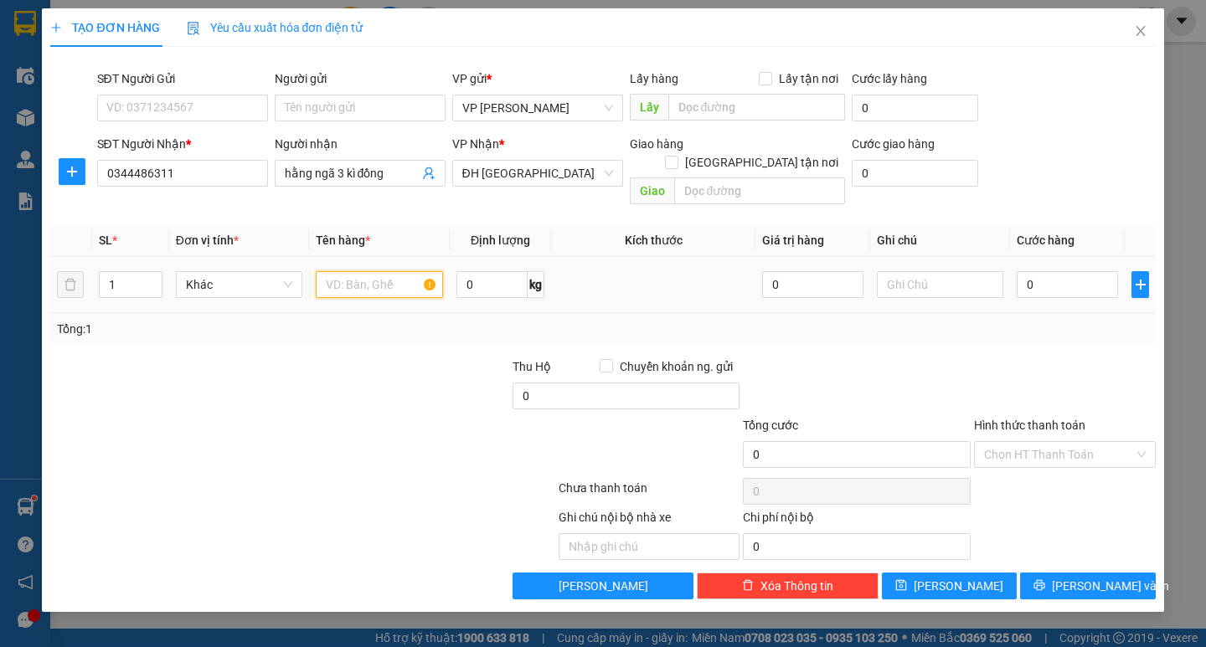
click at [359, 271] on input "text" at bounding box center [379, 284] width 126 height 27
type input "1 catong"
click at [1018, 271] on input "0" at bounding box center [1067, 284] width 101 height 27
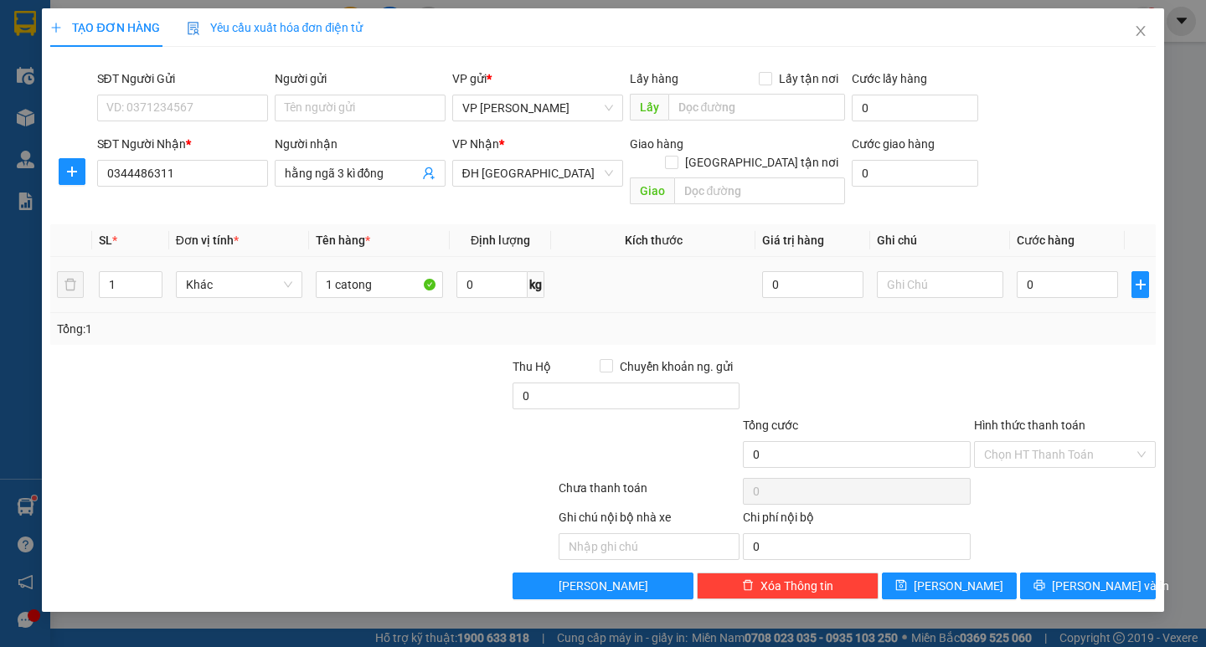
click at [1023, 320] on div "Tổng: 1" at bounding box center [602, 329] width 1091 height 18
click at [1025, 257] on td "0" at bounding box center [1067, 285] width 115 height 56
click at [1023, 271] on input "0" at bounding box center [1067, 284] width 101 height 27
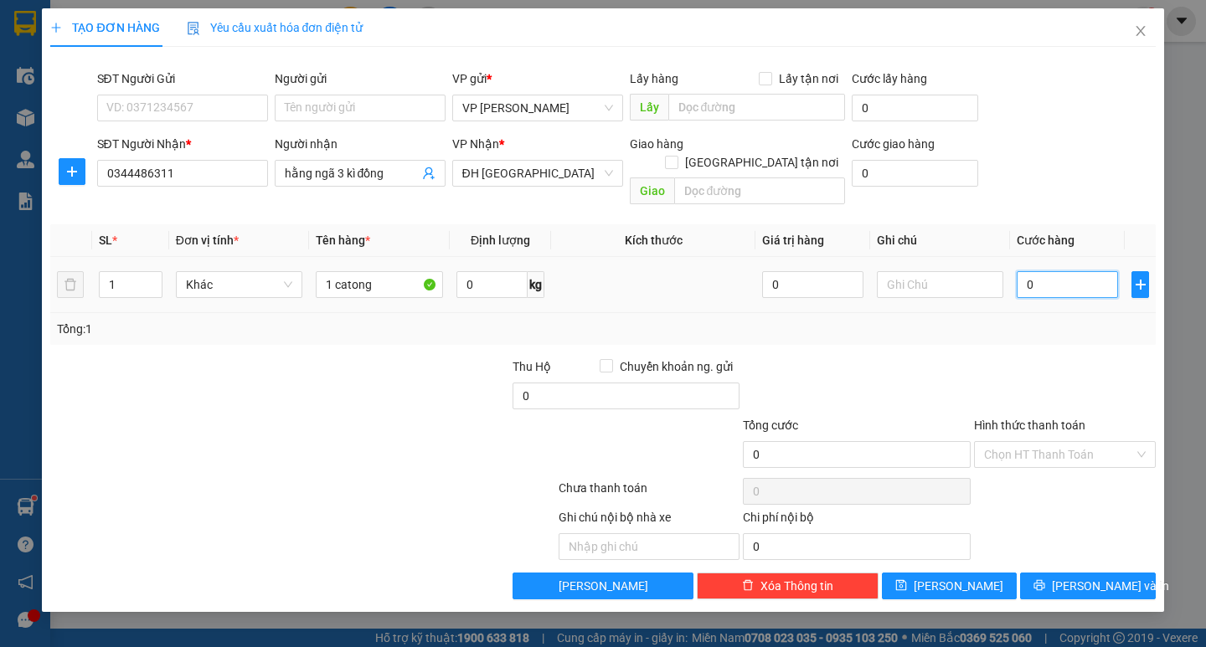
click at [1023, 271] on input "0" at bounding box center [1067, 284] width 101 height 27
click at [1040, 271] on input "0" at bounding box center [1067, 284] width 101 height 27
click at [1024, 274] on input "0" at bounding box center [1067, 284] width 101 height 27
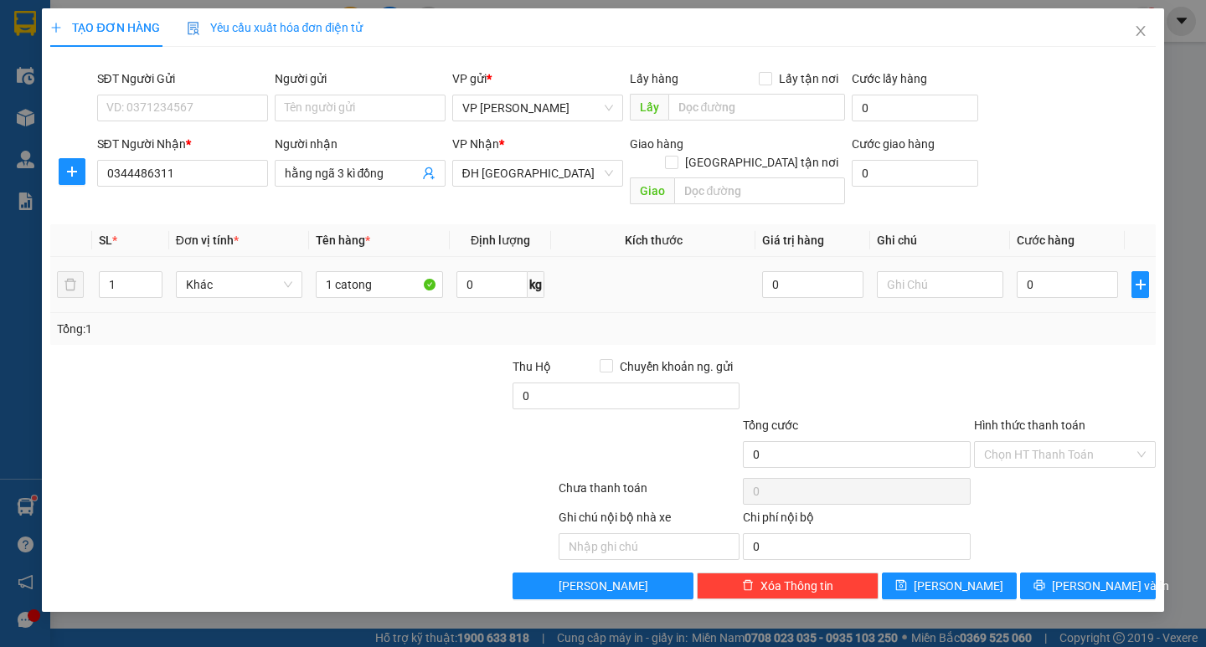
click at [1022, 338] on div "Transit Pickup Surcharge Ids Transit Deliver Surcharge Ids Transit Deliver Surc…" at bounding box center [602, 329] width 1105 height 539
click at [1032, 271] on input "0" at bounding box center [1067, 284] width 101 height 27
click at [1021, 271] on input "0" at bounding box center [1067, 284] width 101 height 27
type input "50"
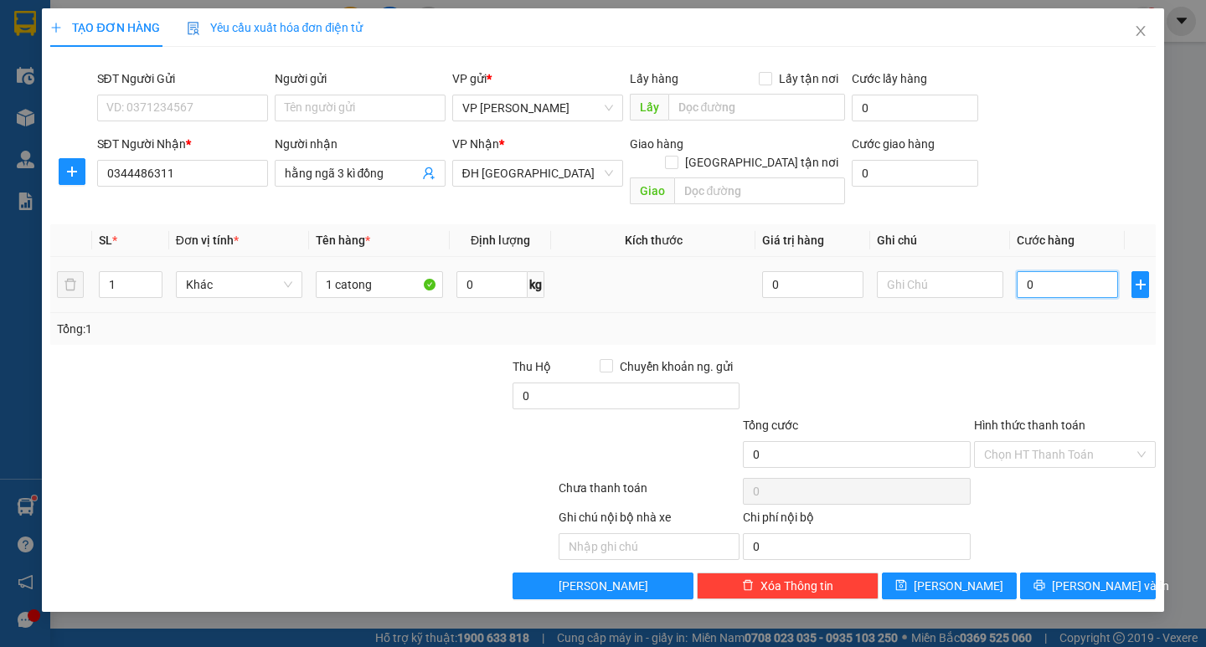
type input "50"
type input "50.000"
click at [1021, 320] on div "Tổng: 1" at bounding box center [602, 329] width 1091 height 18
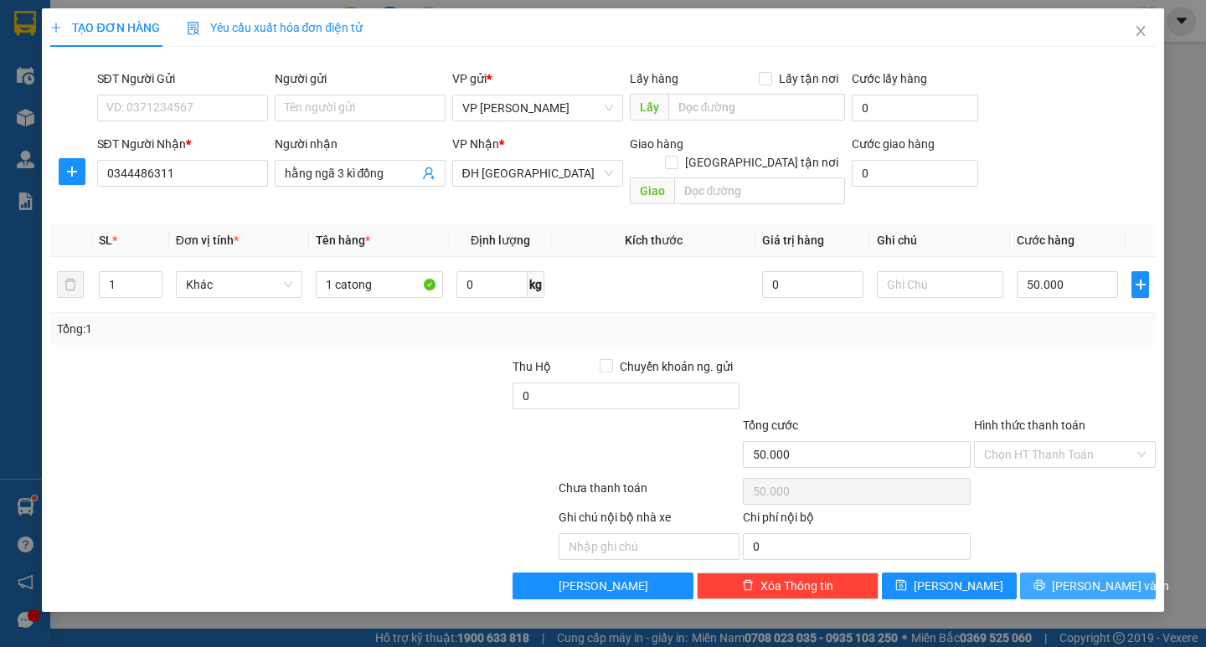
click at [1107, 557] on div "Transit Pickup Surcharge Ids Transit Deliver Surcharge Ids Transit Deliver Surc…" at bounding box center [602, 329] width 1105 height 539
click at [1107, 577] on span "[PERSON_NAME] và In" at bounding box center [1110, 586] width 117 height 18
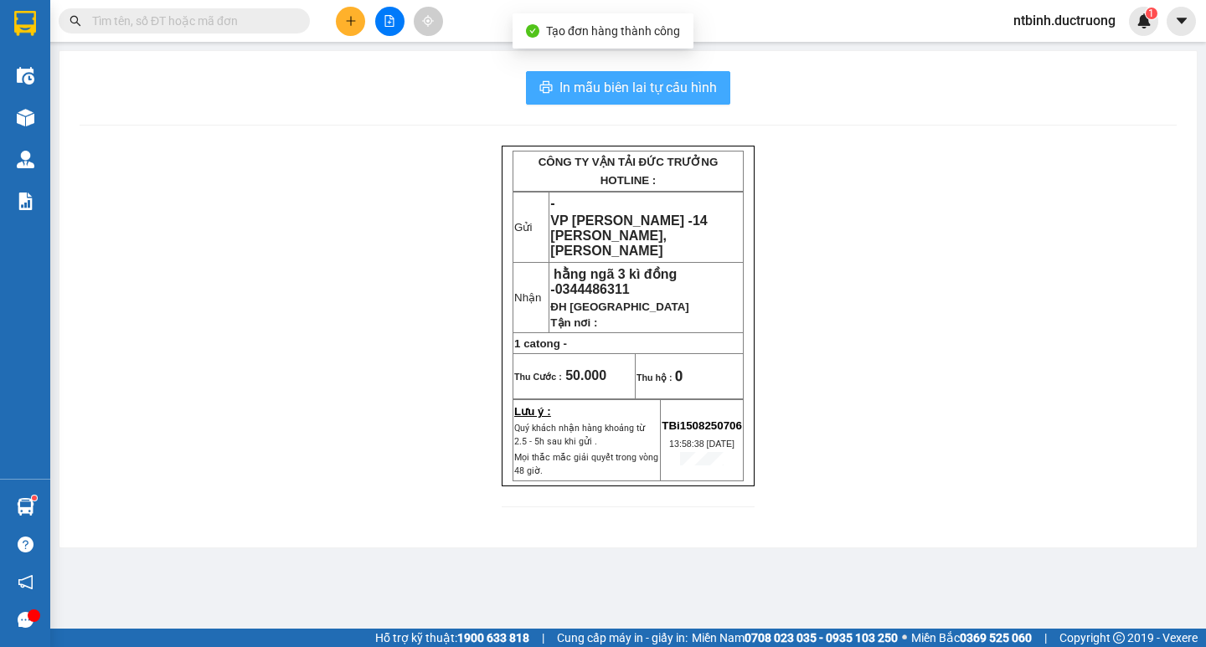
click at [724, 93] on button "In mẫu biên lai tự cấu hình" at bounding box center [628, 88] width 204 height 34
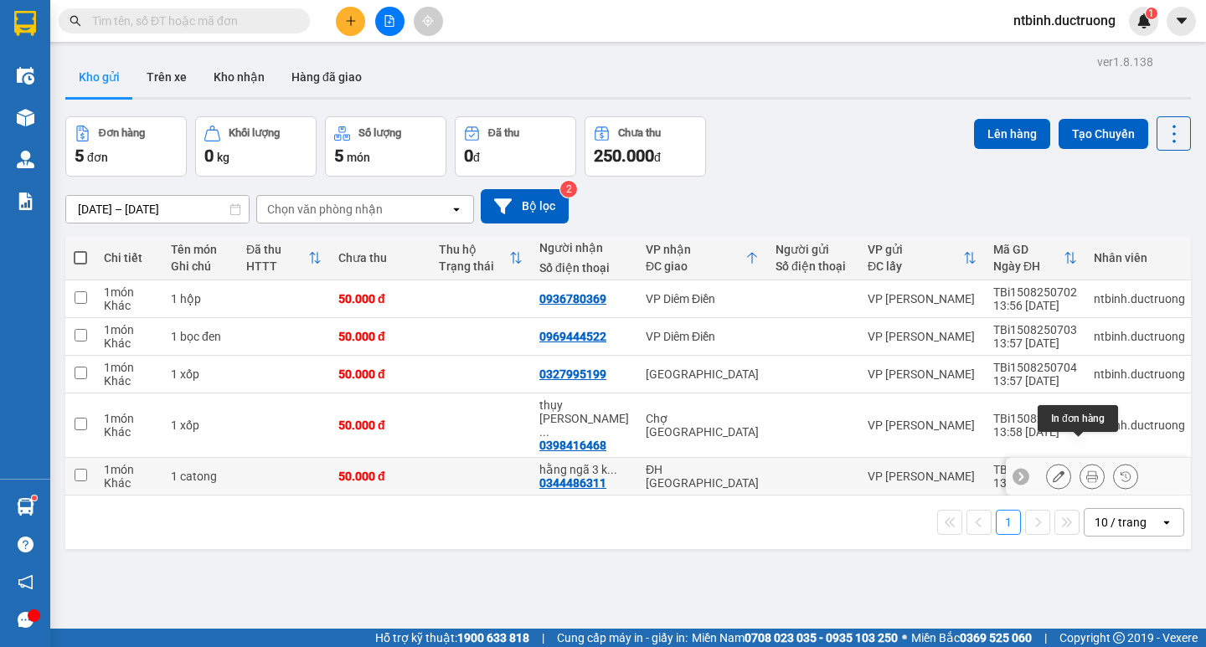
click at [1086, 471] on icon at bounding box center [1092, 477] width 12 height 12
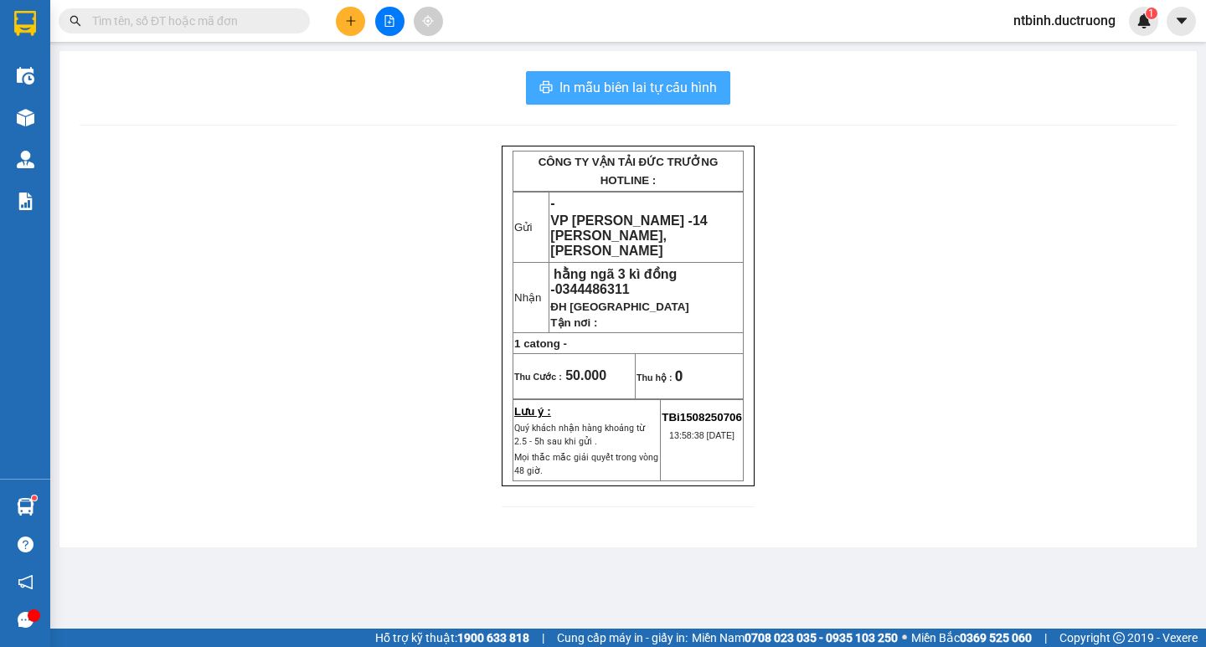
click at [649, 88] on span "In mẫu biên lai tự cấu hình" at bounding box center [637, 87] width 157 height 21
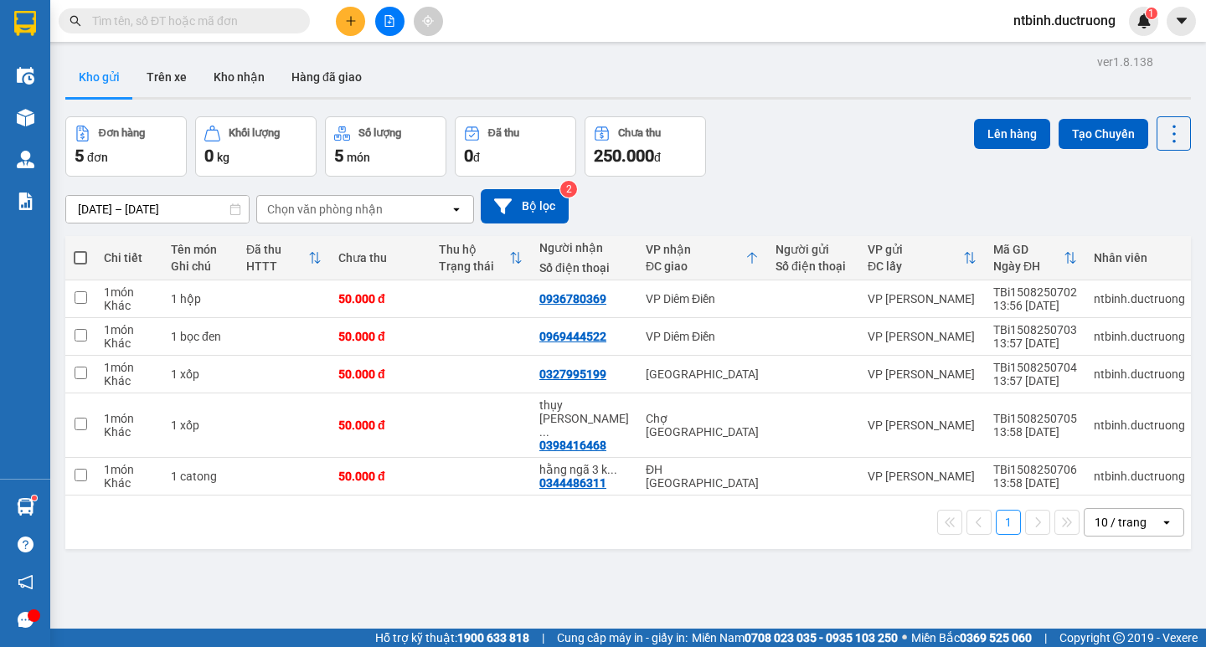
click at [81, 254] on span at bounding box center [80, 257] width 13 height 13
click at [80, 250] on input "checkbox" at bounding box center [80, 250] width 0 height 0
checkbox input "true"
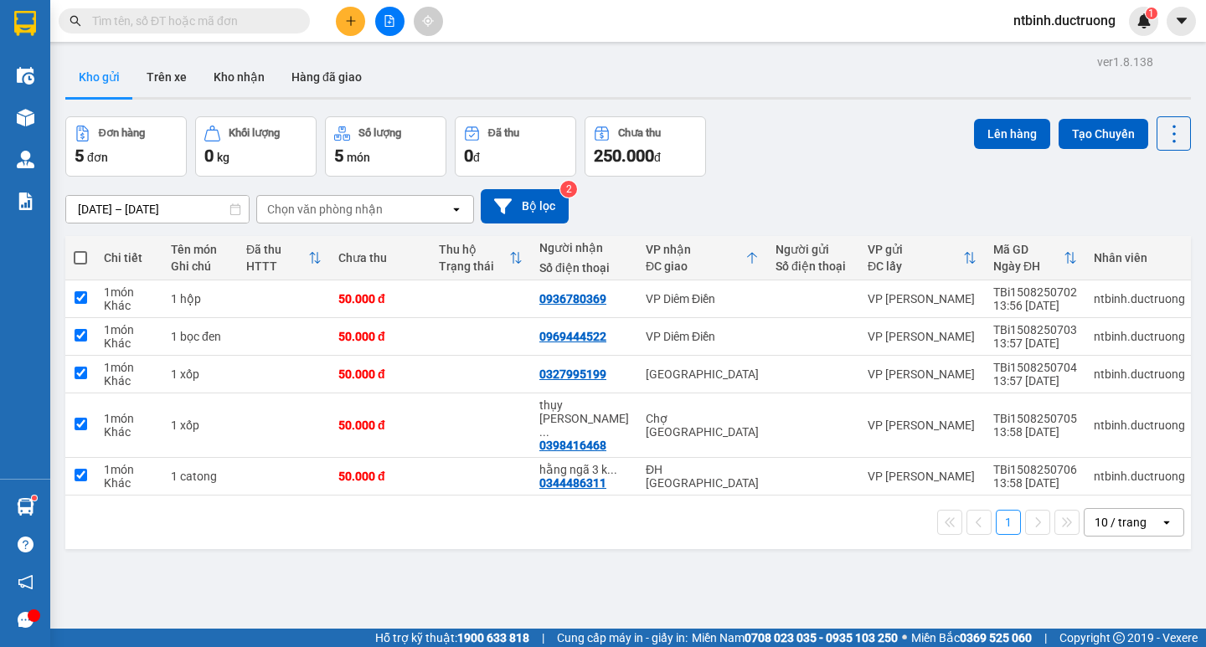
checkbox input "true"
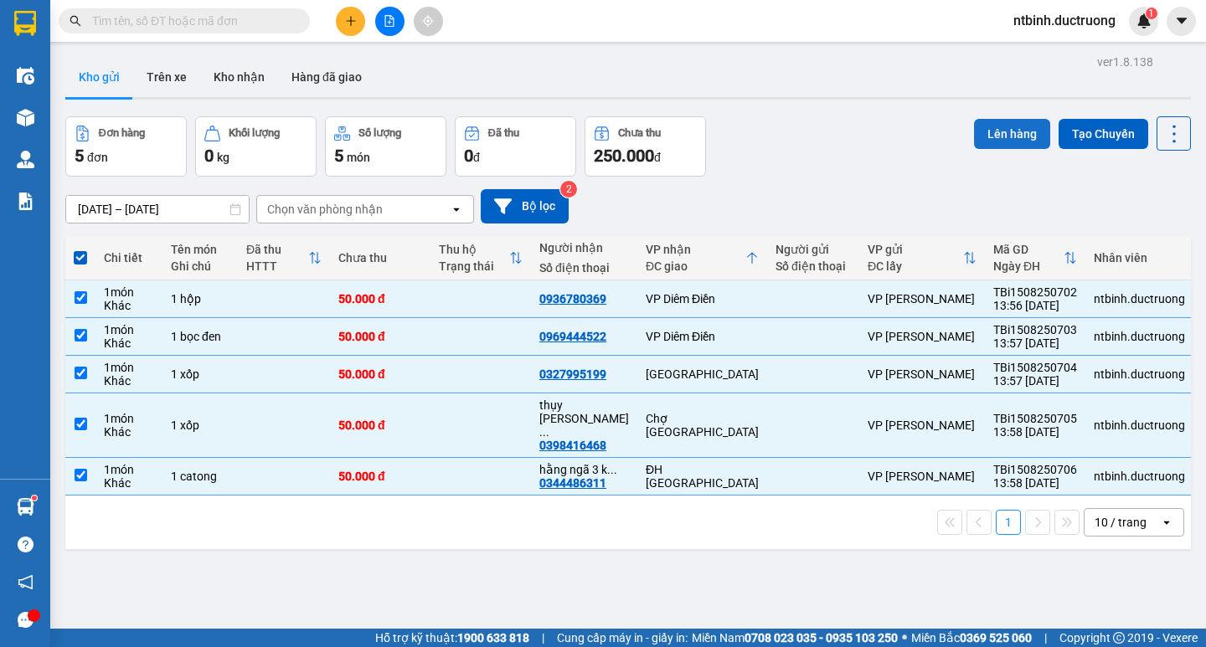
click at [1013, 131] on button "Lên hàng" at bounding box center [1012, 134] width 76 height 30
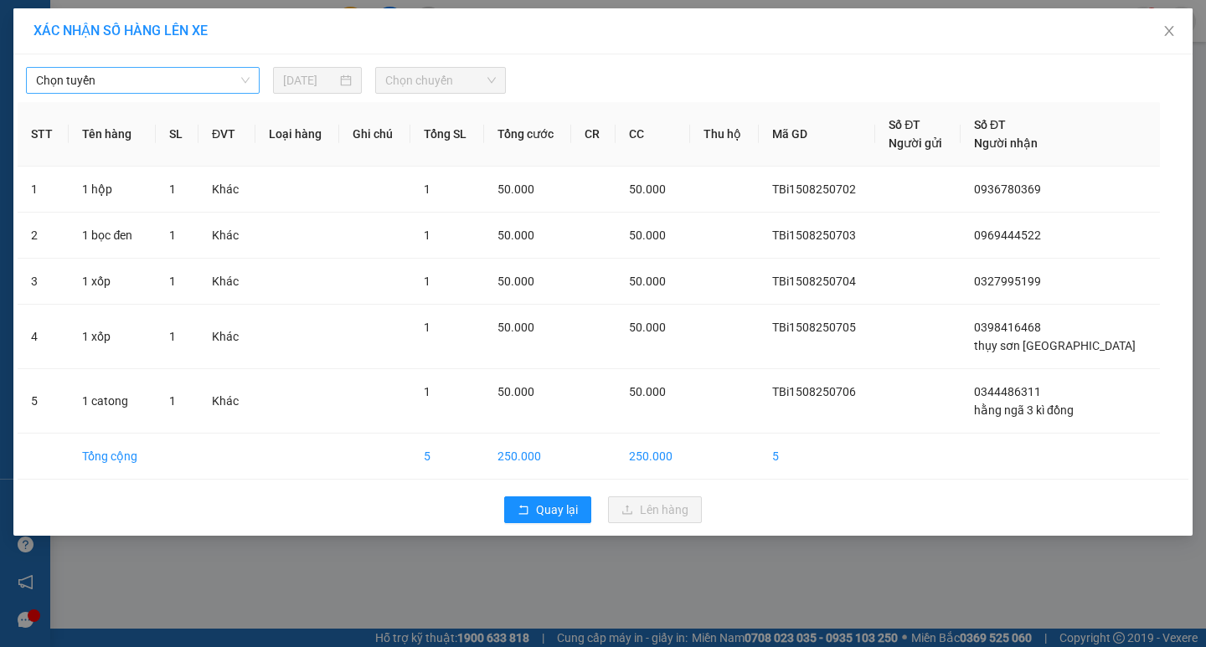
click at [173, 84] on span "Chọn tuyến" at bounding box center [143, 80] width 214 height 25
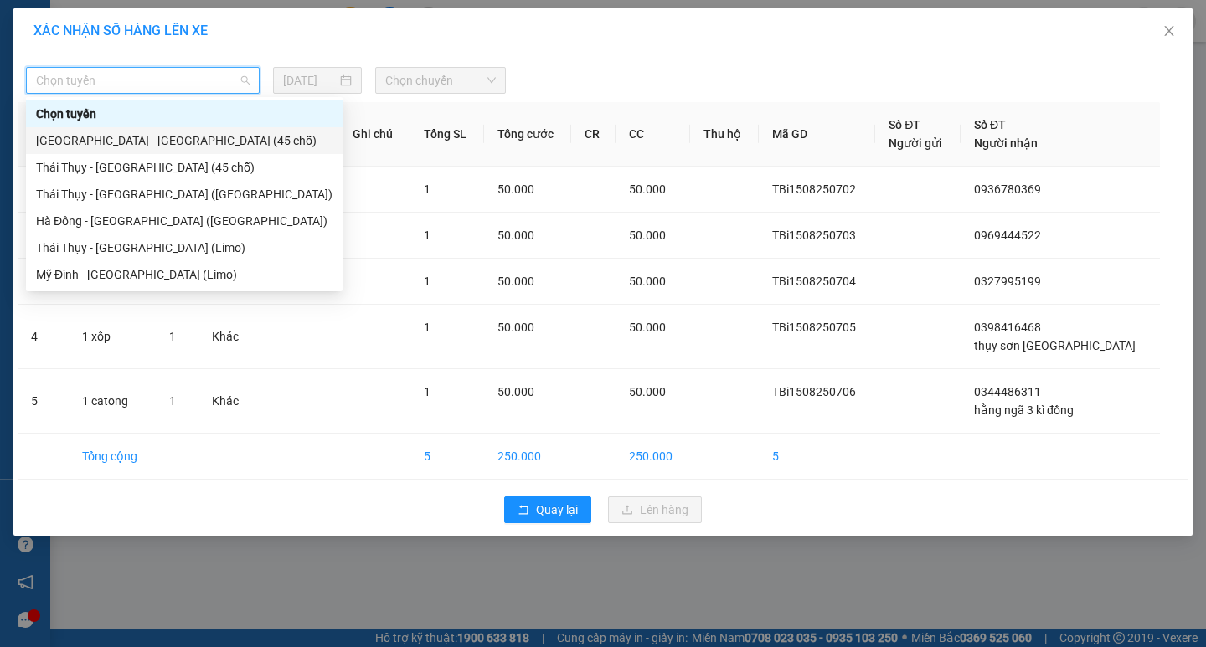
click at [173, 133] on div "[GEOGRAPHIC_DATA] - [GEOGRAPHIC_DATA] (45 chỗ)" at bounding box center [184, 140] width 296 height 18
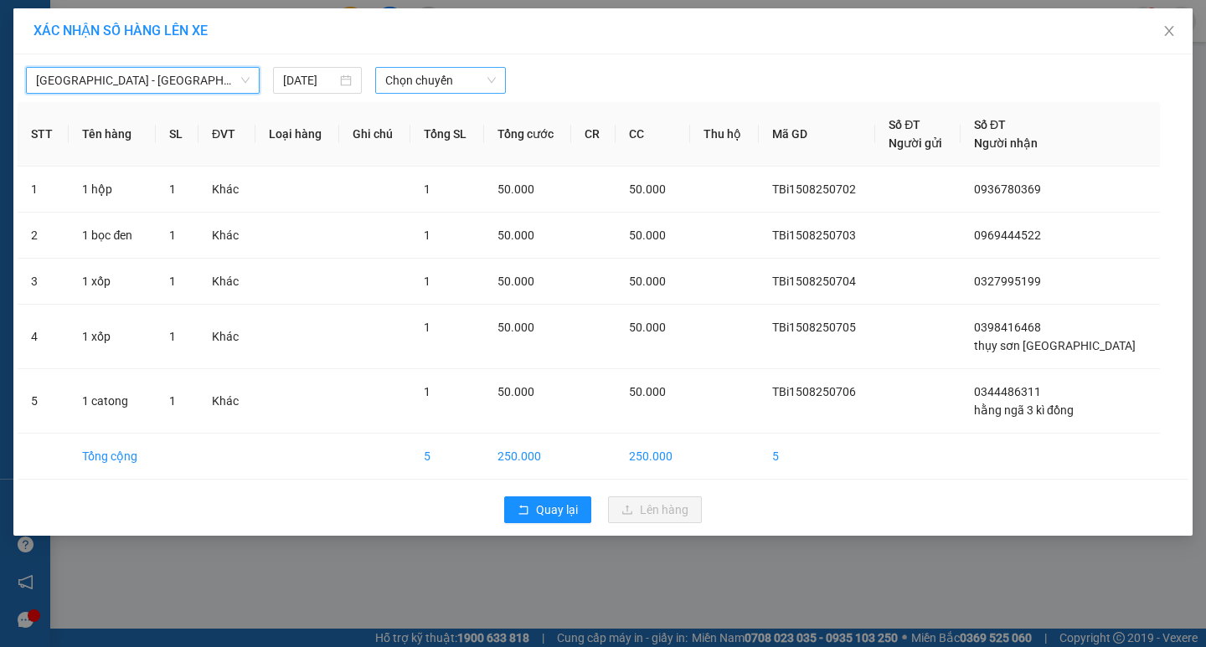
click at [420, 91] on span "Chọn chuyến" at bounding box center [440, 80] width 111 height 25
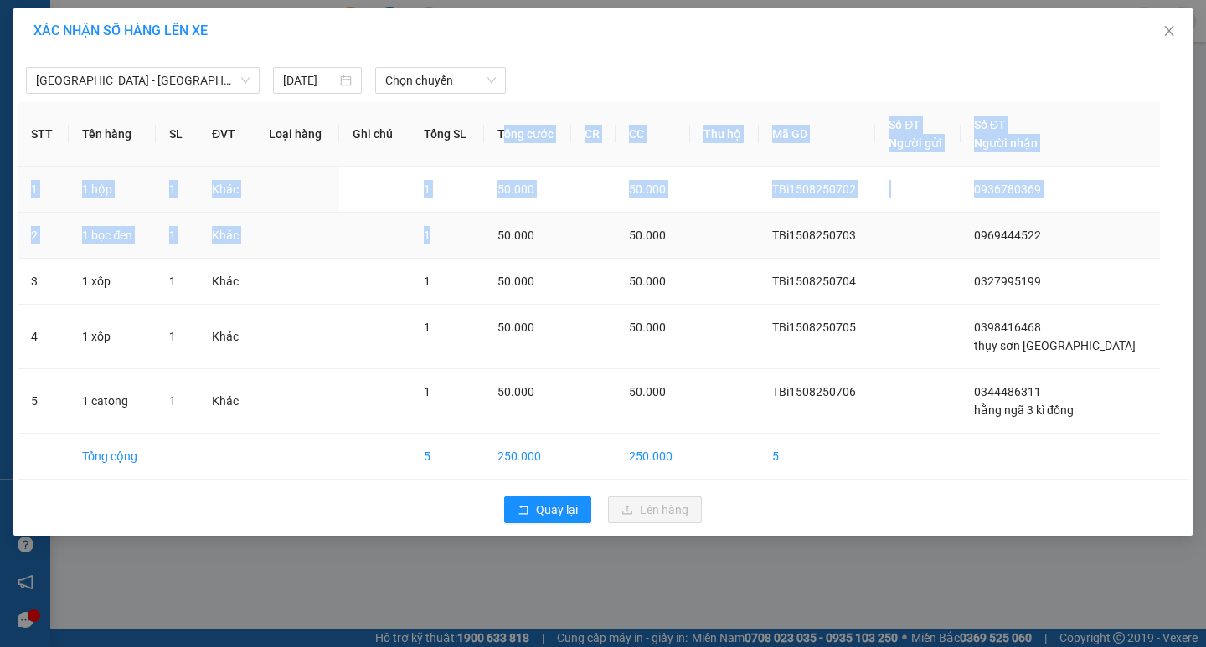
drag, startPoint x: 525, startPoint y: 159, endPoint x: 518, endPoint y: 241, distance: 82.4
click at [518, 241] on table "STT Tên hàng SL ĐVT Loại hàng Ghi chú Tổng SL Tổng cước CR CC Thu hộ Mã GD Số Đ…" at bounding box center [603, 291] width 1171 height 378
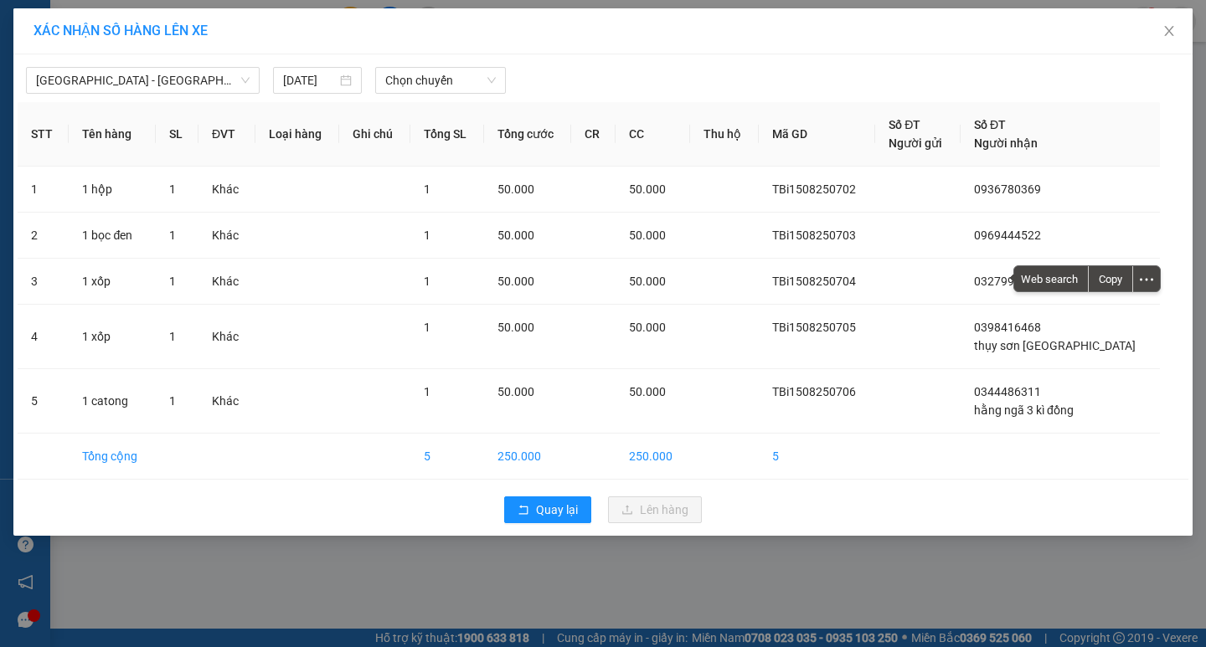
click at [477, 98] on div "[GEOGRAPHIC_DATA] - [GEOGRAPHIC_DATA] (45 chỗ) [DATE] Chọn chuyến STT Tên hàng …" at bounding box center [602, 295] width 1179 height 482
click at [461, 79] on span "Chọn chuyến" at bounding box center [440, 80] width 111 height 25
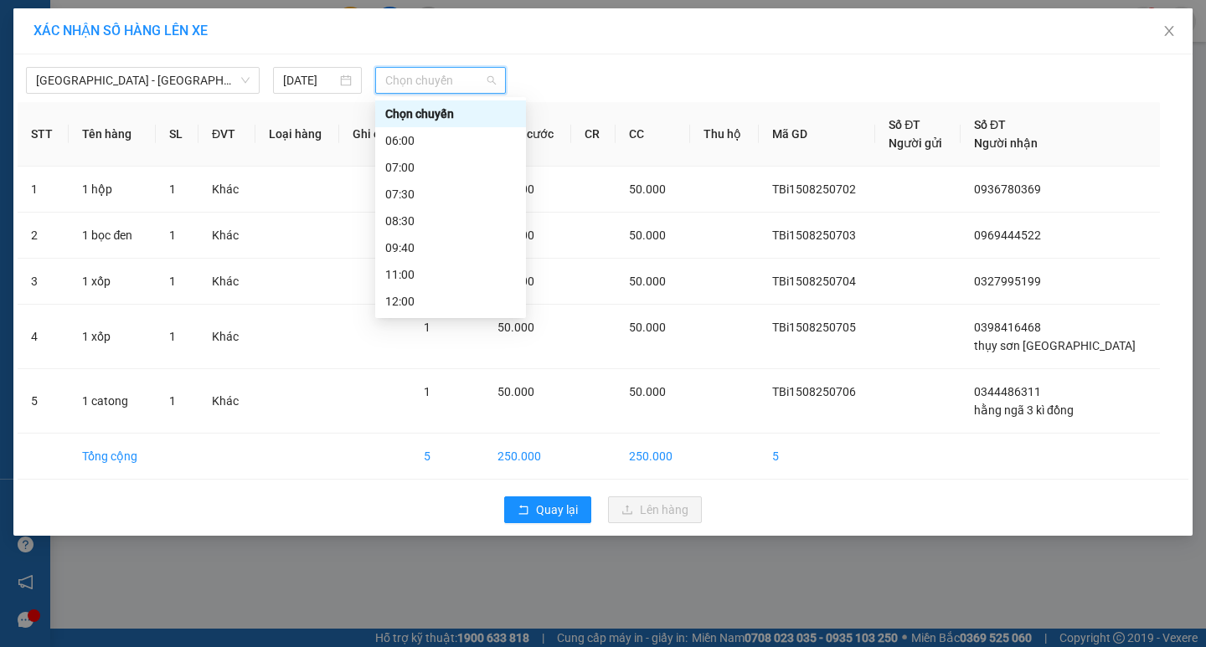
scroll to position [198, 0]
click at [423, 213] on div "14:00" at bounding box center [450, 210] width 131 height 18
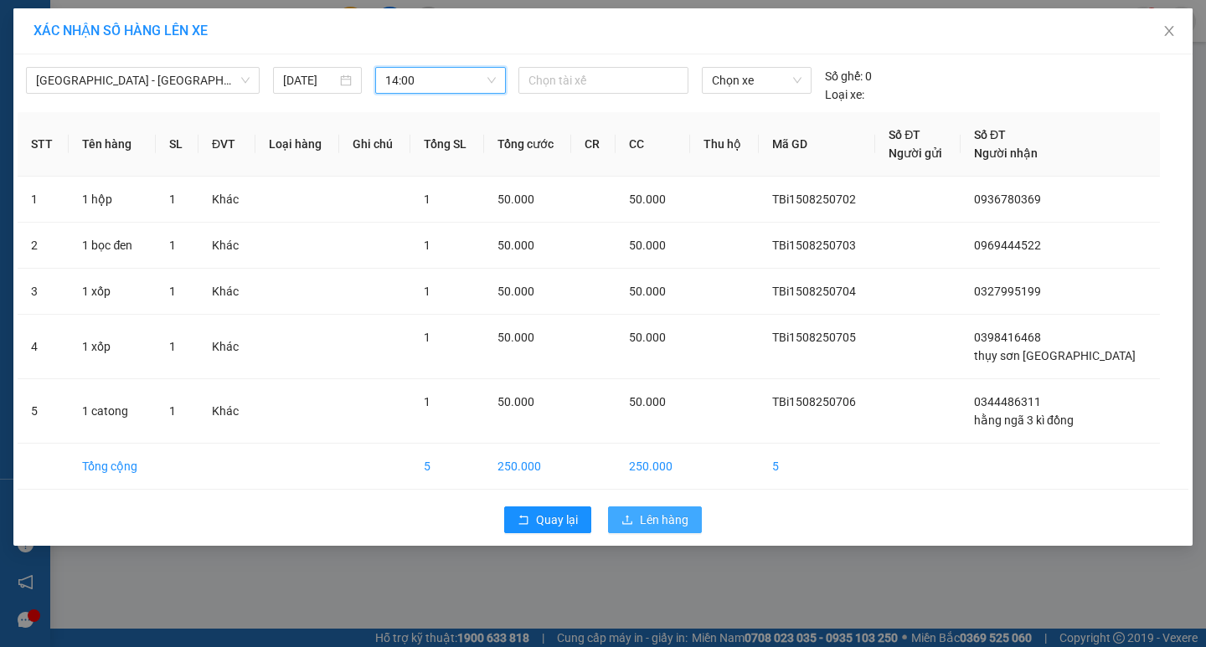
click at [656, 520] on span "Lên hàng" at bounding box center [664, 520] width 49 height 18
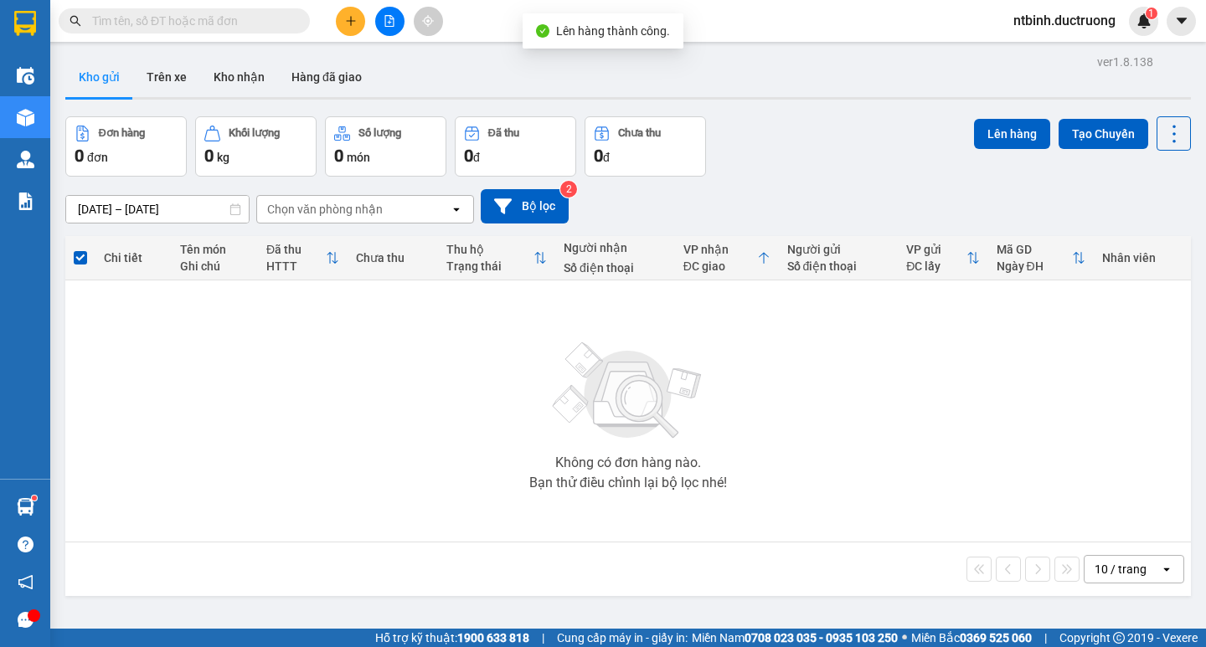
click at [386, 19] on icon "file-add" at bounding box center [390, 21] width 12 height 12
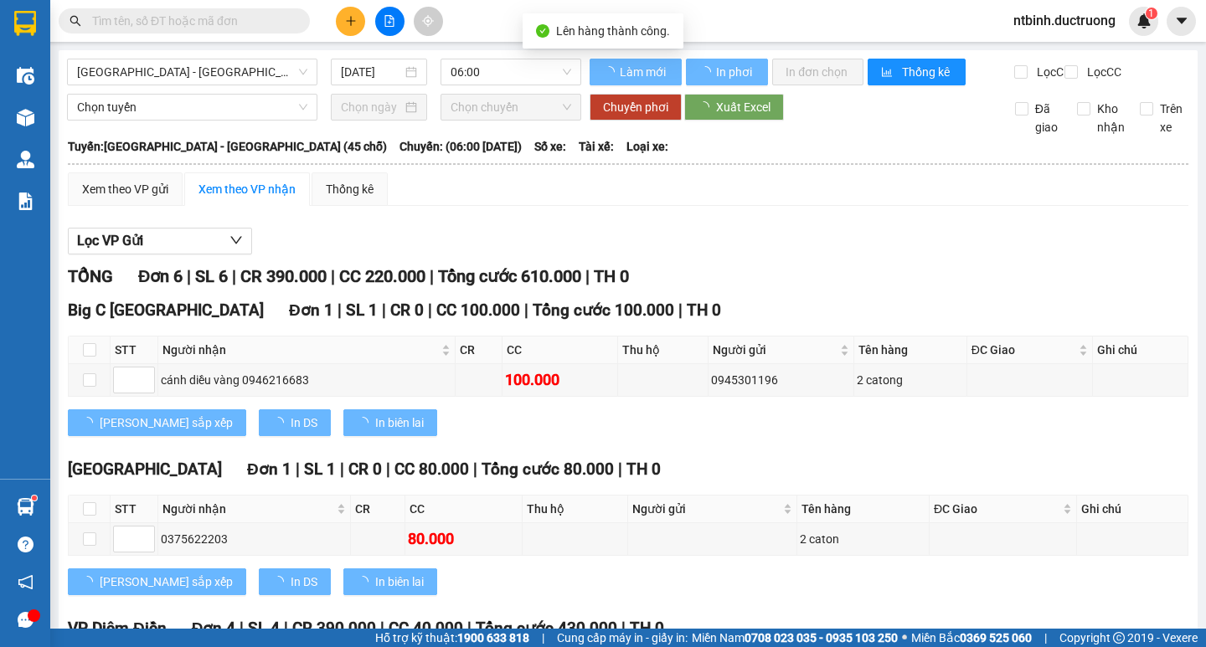
click at [495, 58] on div "[GEOGRAPHIC_DATA] - [GEOGRAPHIC_DATA] (45 chỗ) [DATE] 06:00 Làm mới In phơi In …" at bounding box center [628, 470] width 1139 height 841
click at [495, 67] on span "06:00" at bounding box center [511, 71] width 121 height 25
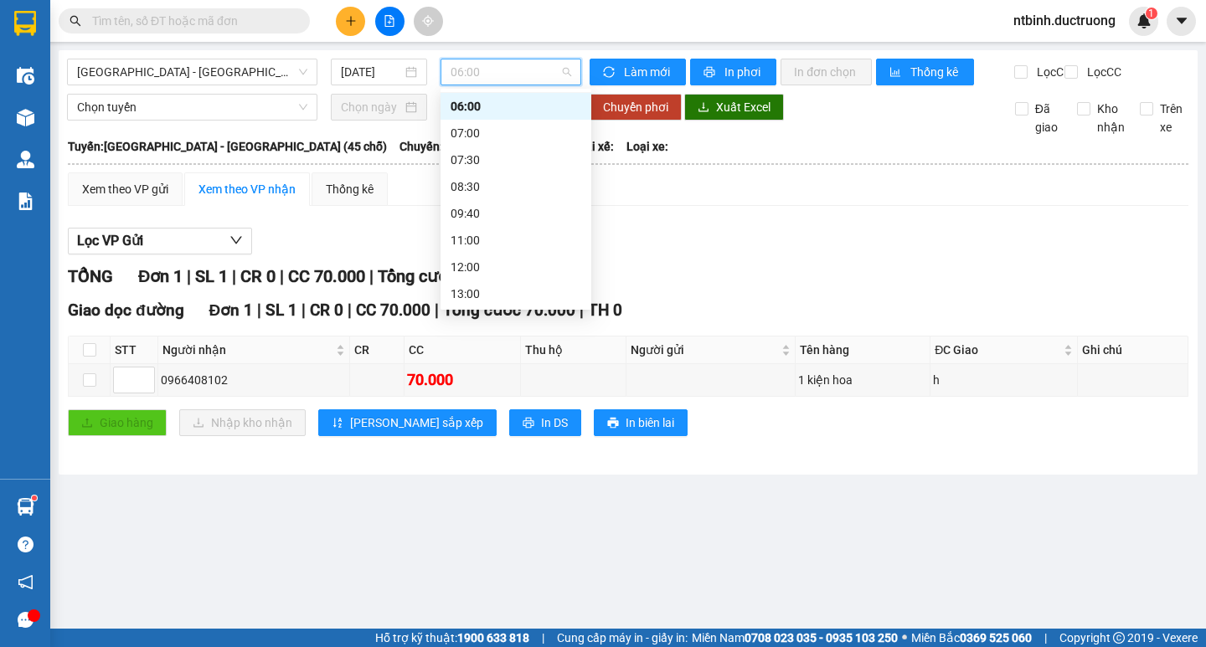
scroll to position [133, 0]
click at [525, 270] on div "14:00" at bounding box center [516, 267] width 131 height 18
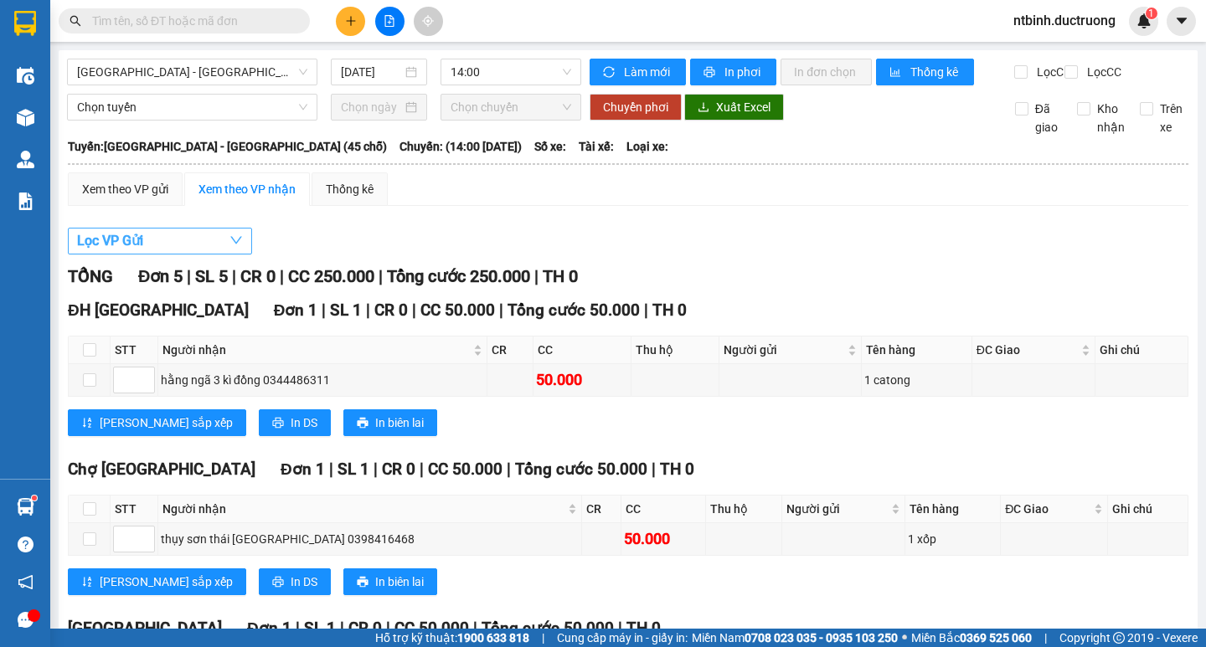
click at [155, 255] on button "Lọc VP Gửi" at bounding box center [160, 241] width 184 height 27
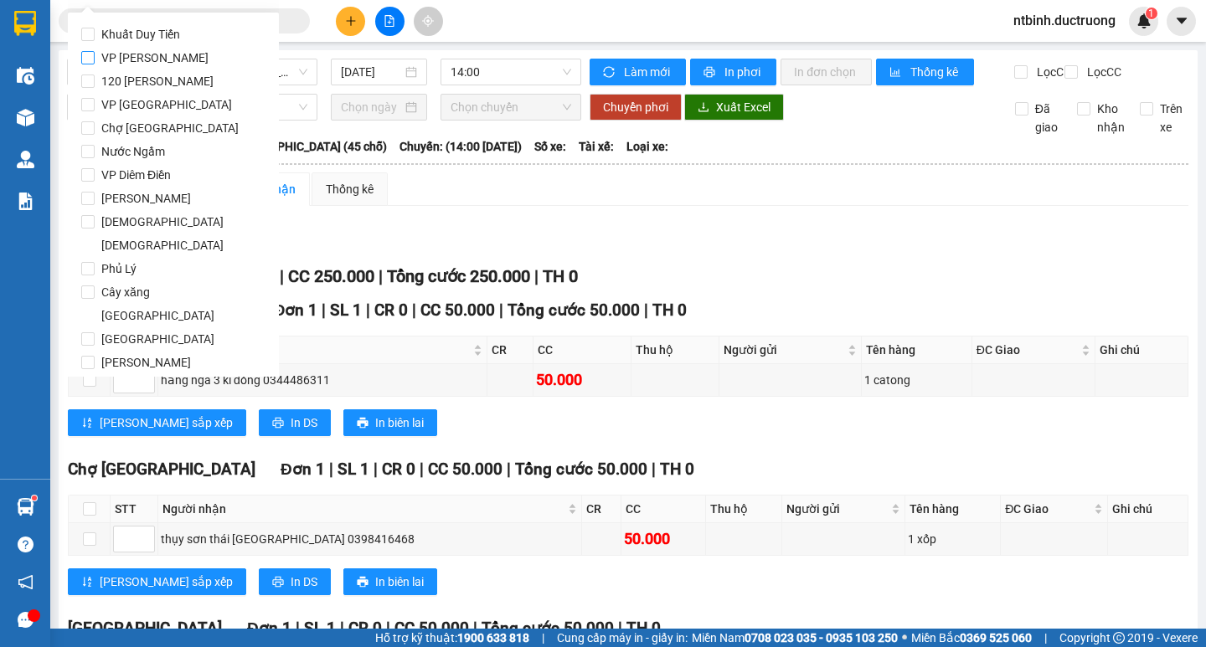
click at [174, 59] on label "VP [PERSON_NAME]" at bounding box center [173, 57] width 184 height 23
click at [95, 59] on input "VP [PERSON_NAME]" at bounding box center [87, 57] width 13 height 13
checkbox input "true"
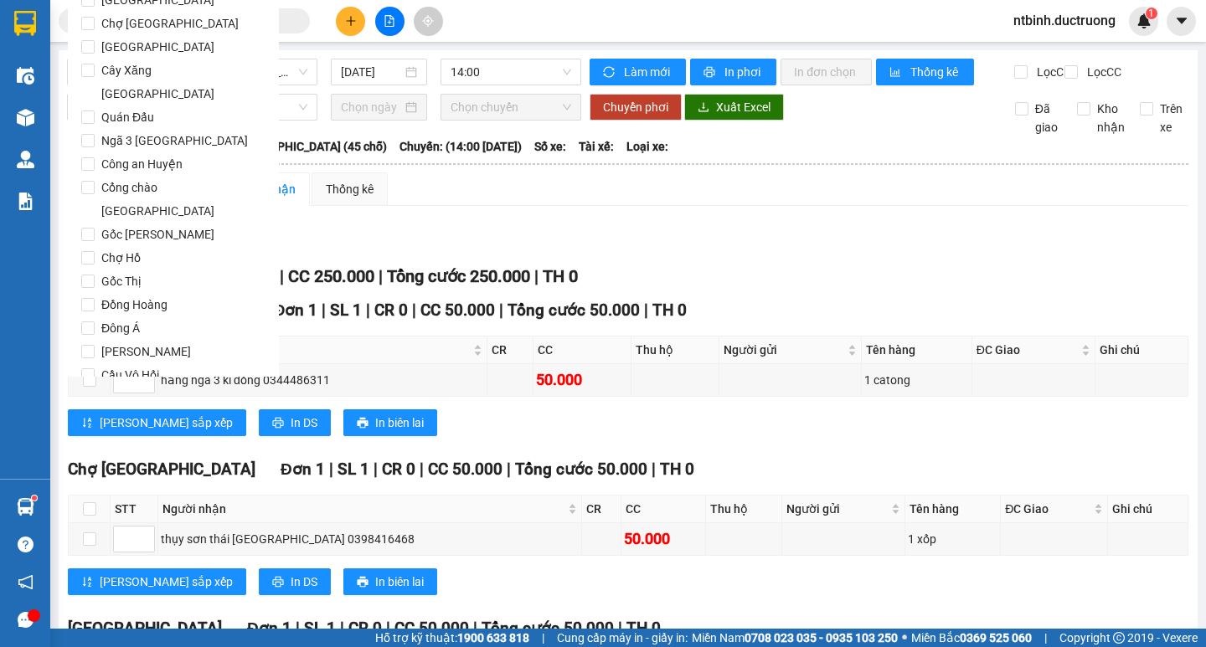
click at [107, 461] on span "Lọc" at bounding box center [104, 470] width 19 height 18
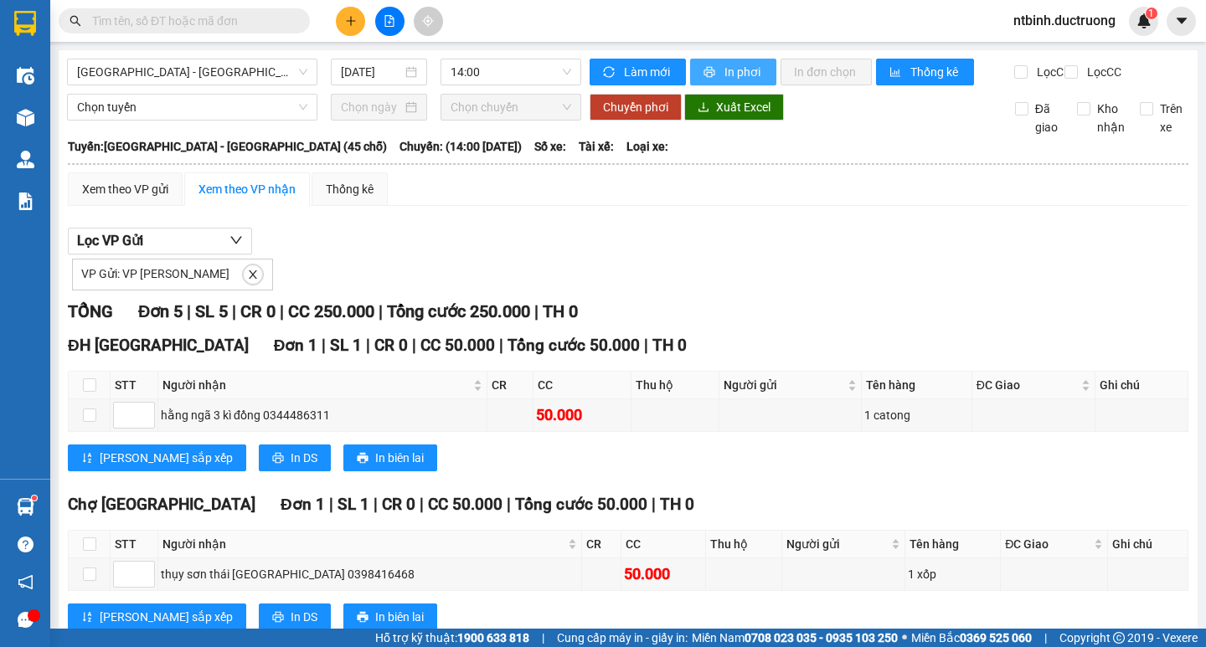
click at [724, 71] on span "In phơi" at bounding box center [743, 72] width 39 height 18
click at [750, 67] on span "In phơi" at bounding box center [743, 72] width 39 height 18
click at [728, 66] on span "In phơi" at bounding box center [743, 72] width 39 height 18
